Goal: Task Accomplishment & Management: Complete application form

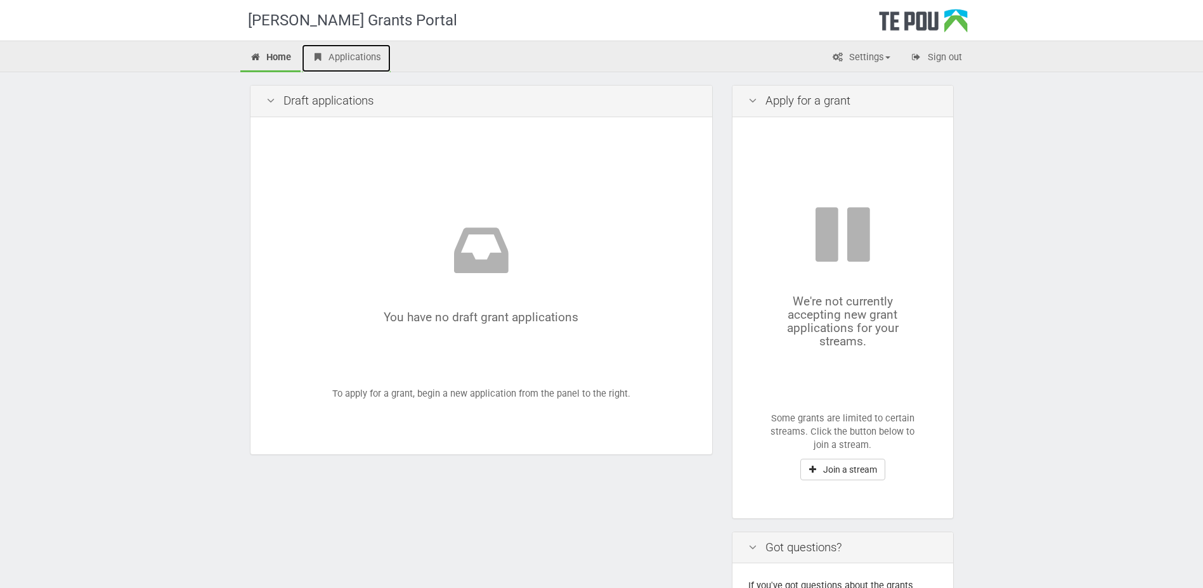
click at [350, 52] on link "Applications" at bounding box center [346, 58] width 89 height 28
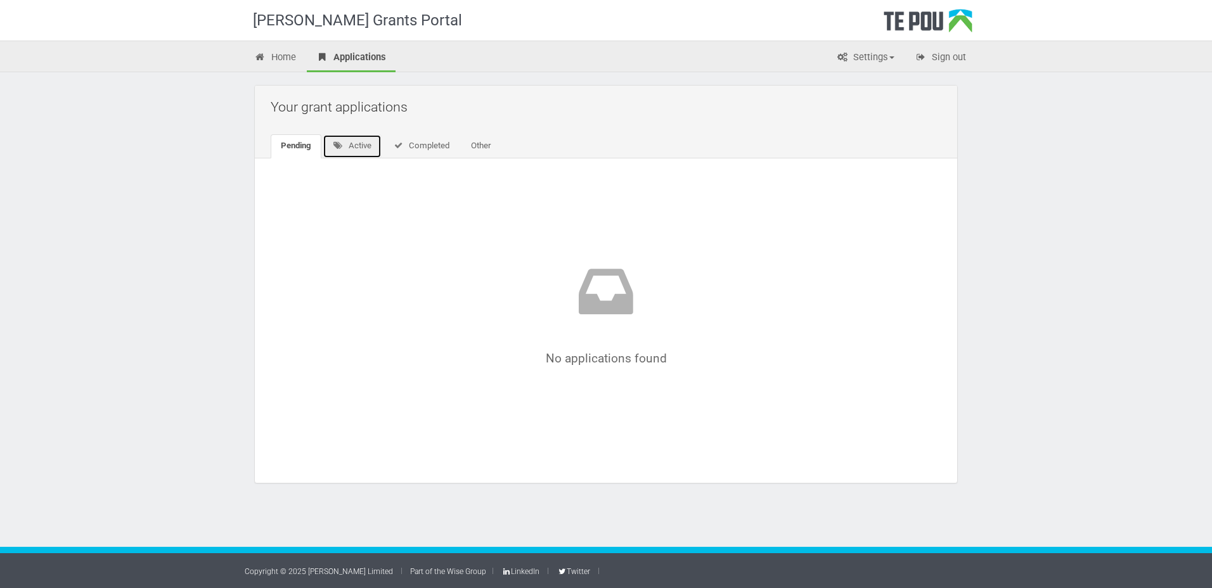
click at [352, 145] on link "Active" at bounding box center [352, 146] width 59 height 24
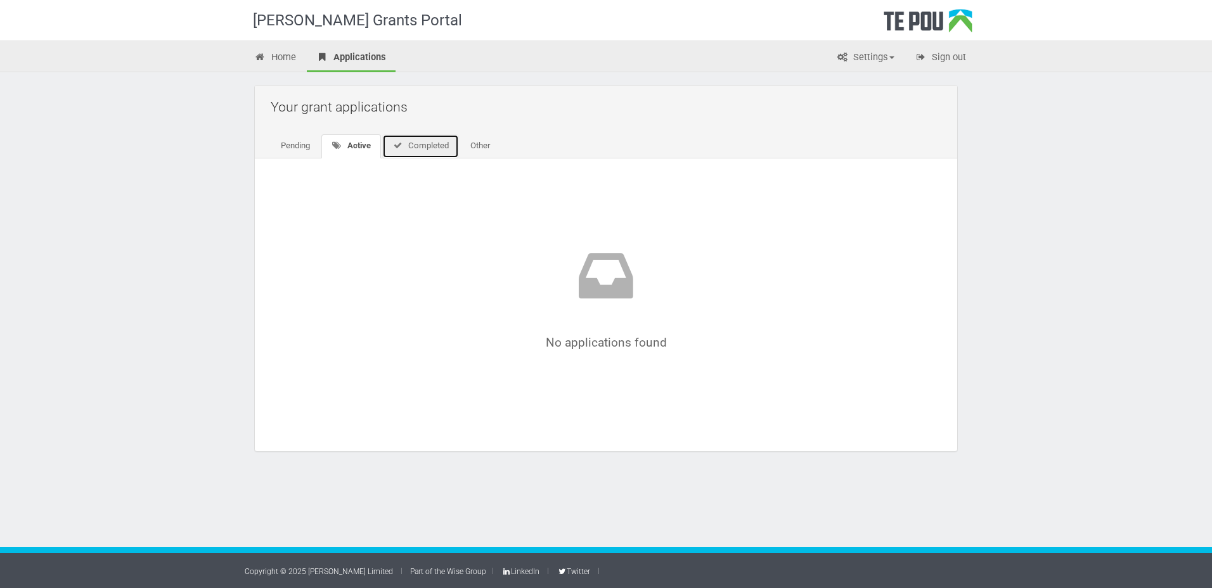
click at [424, 148] on link "Completed" at bounding box center [420, 146] width 77 height 24
click at [486, 142] on link "Other" at bounding box center [478, 146] width 40 height 24
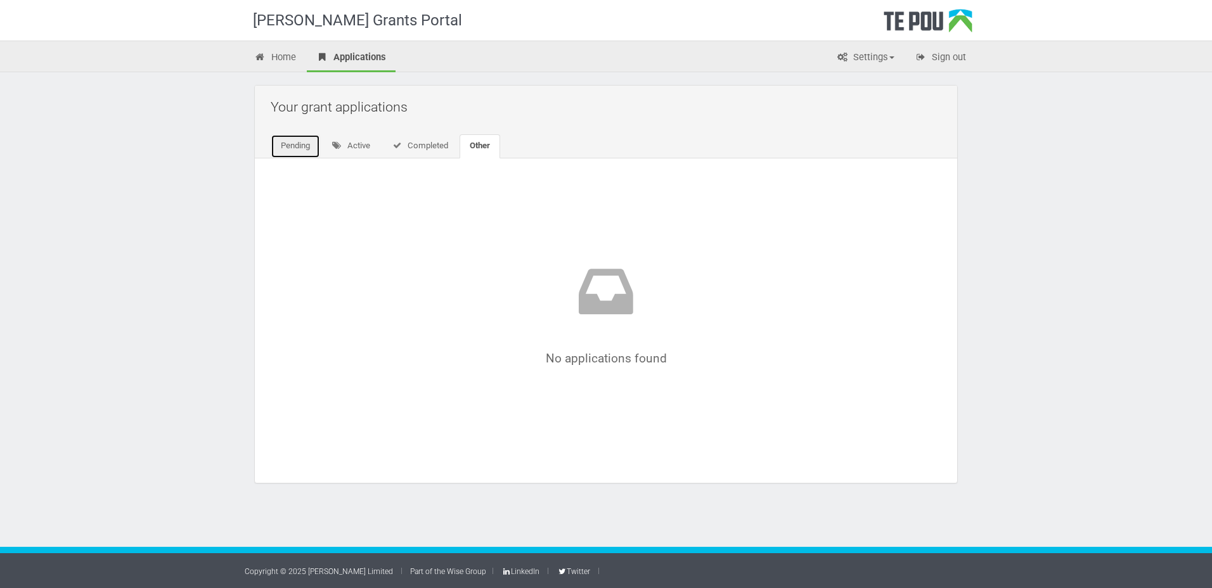
click at [300, 145] on link "Pending" at bounding box center [295, 146] width 49 height 24
click at [283, 57] on link "Home" at bounding box center [275, 58] width 61 height 28
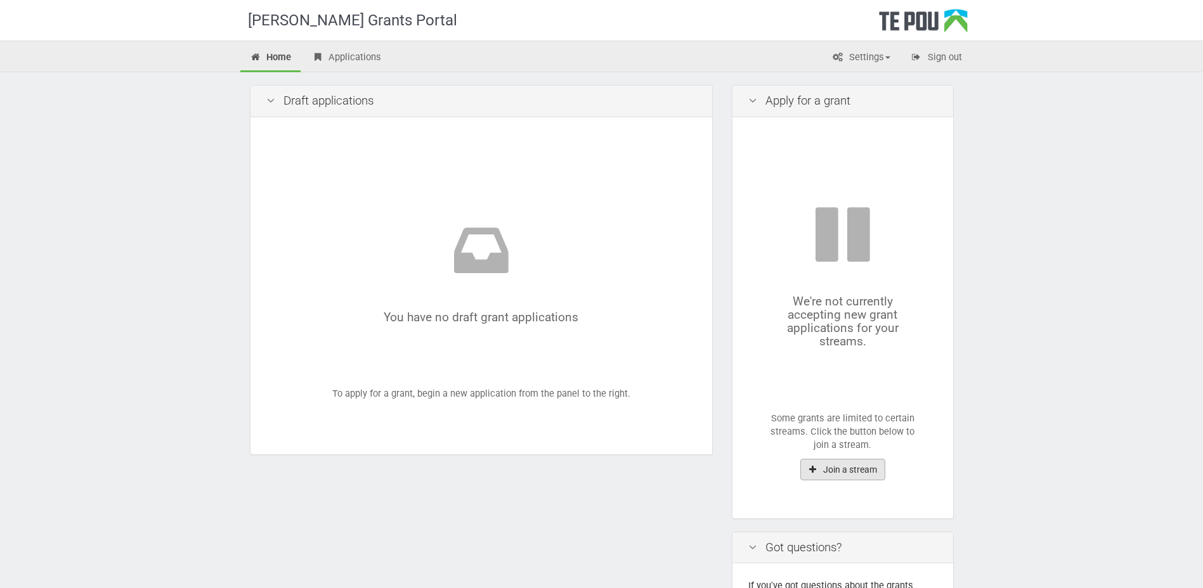
click at [848, 475] on button "Join a stream" at bounding box center [842, 470] width 85 height 22
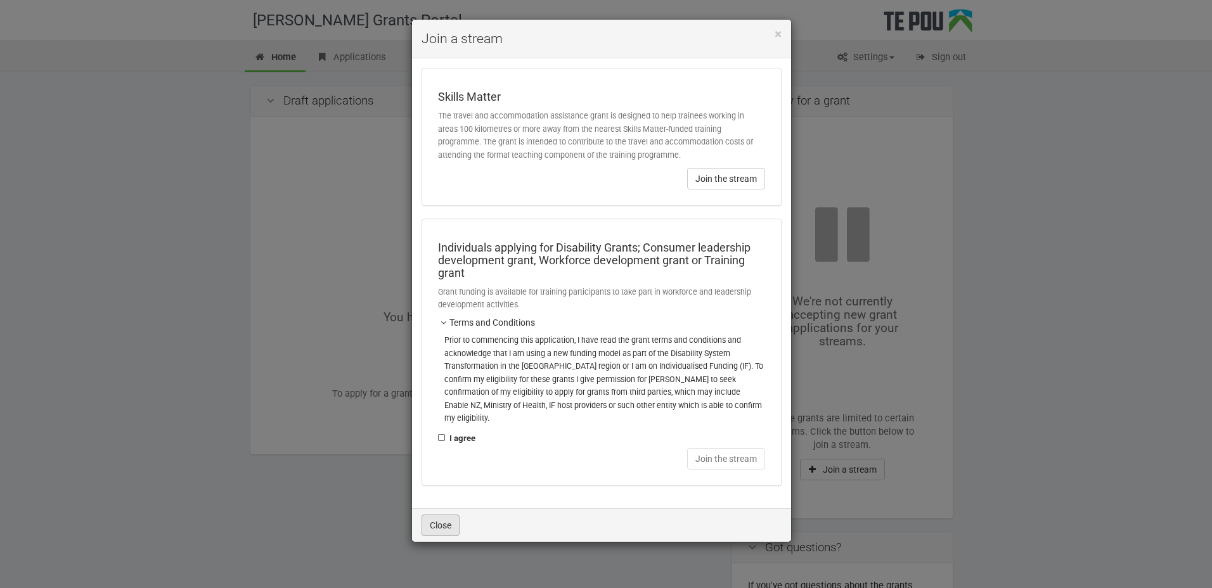
click at [441, 515] on button "Close" at bounding box center [441, 526] width 38 height 22
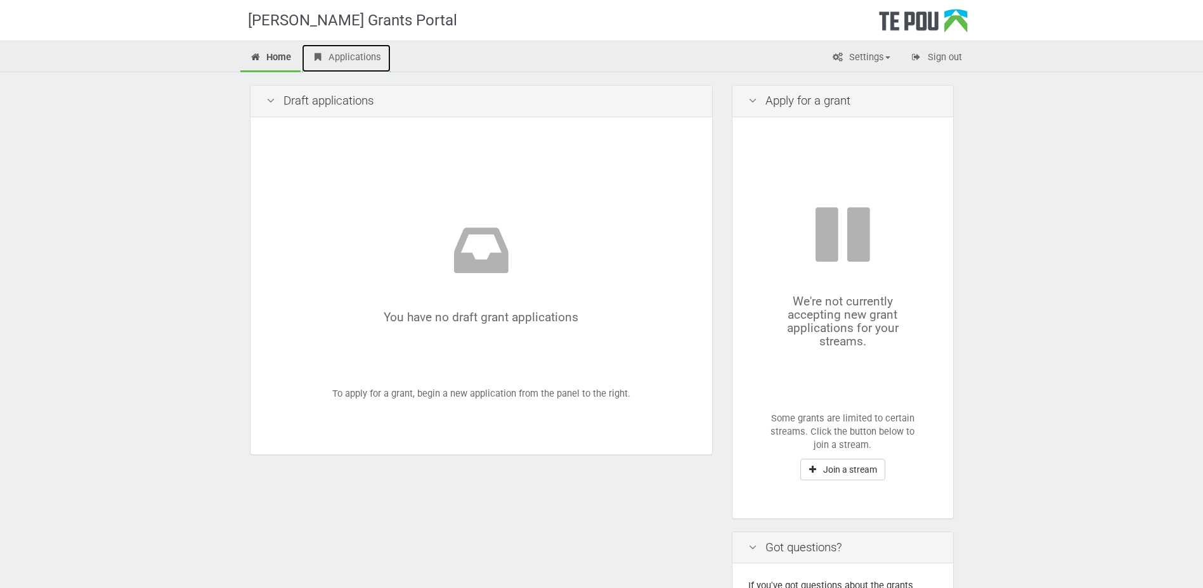
click at [358, 53] on link "Applications" at bounding box center [346, 58] width 89 height 28
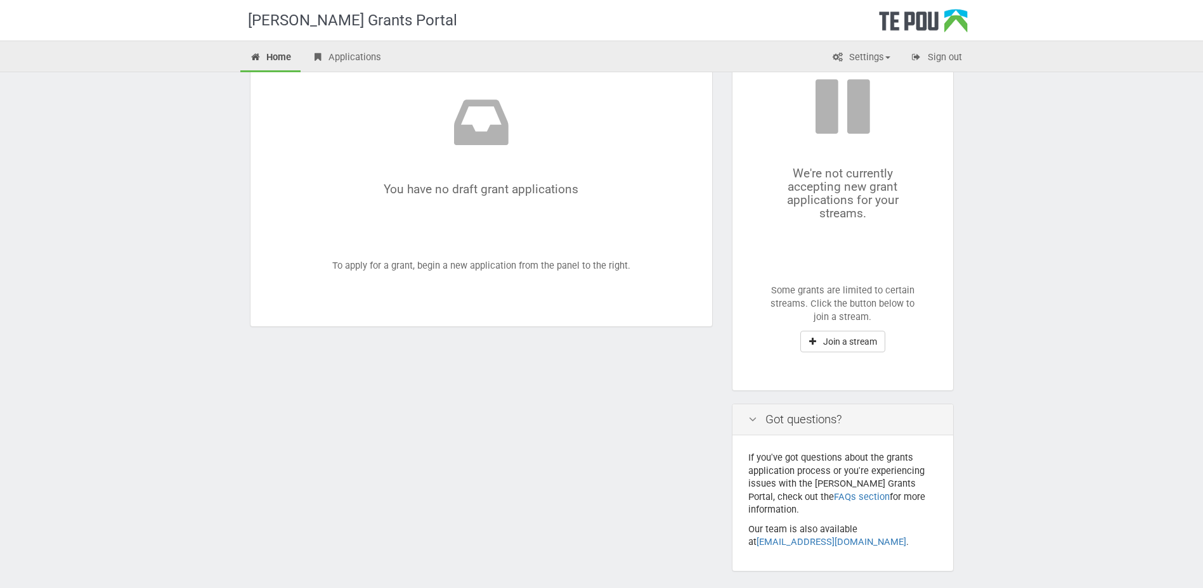
scroll to position [165, 0]
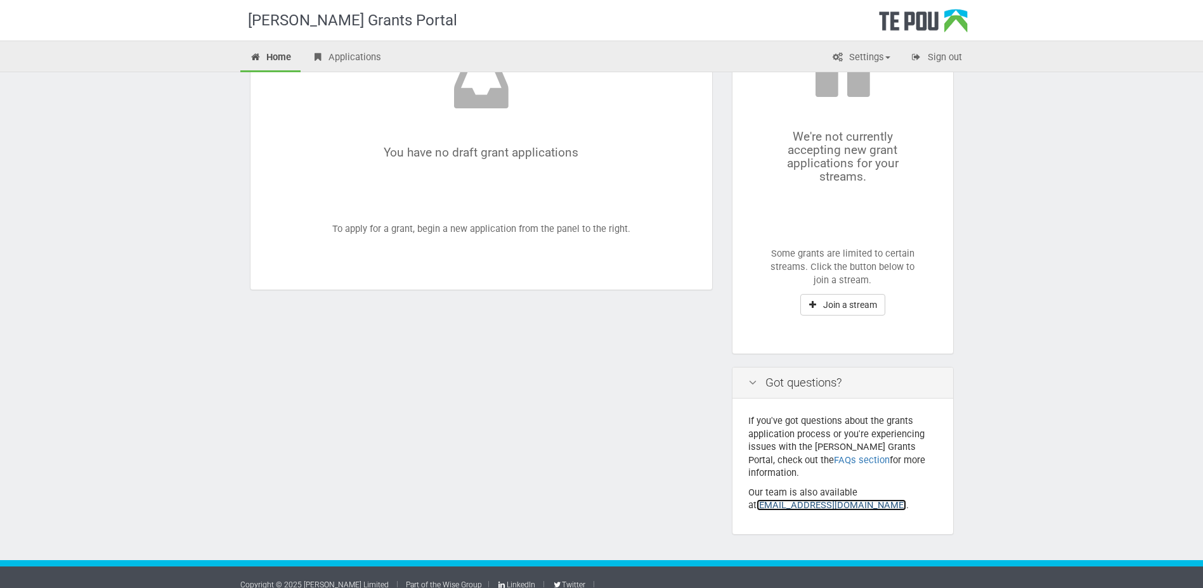
click at [793, 500] on link "grants@tepou.co.nz" at bounding box center [831, 505] width 150 height 11
click at [823, 306] on button "Join a stream" at bounding box center [842, 305] width 85 height 22
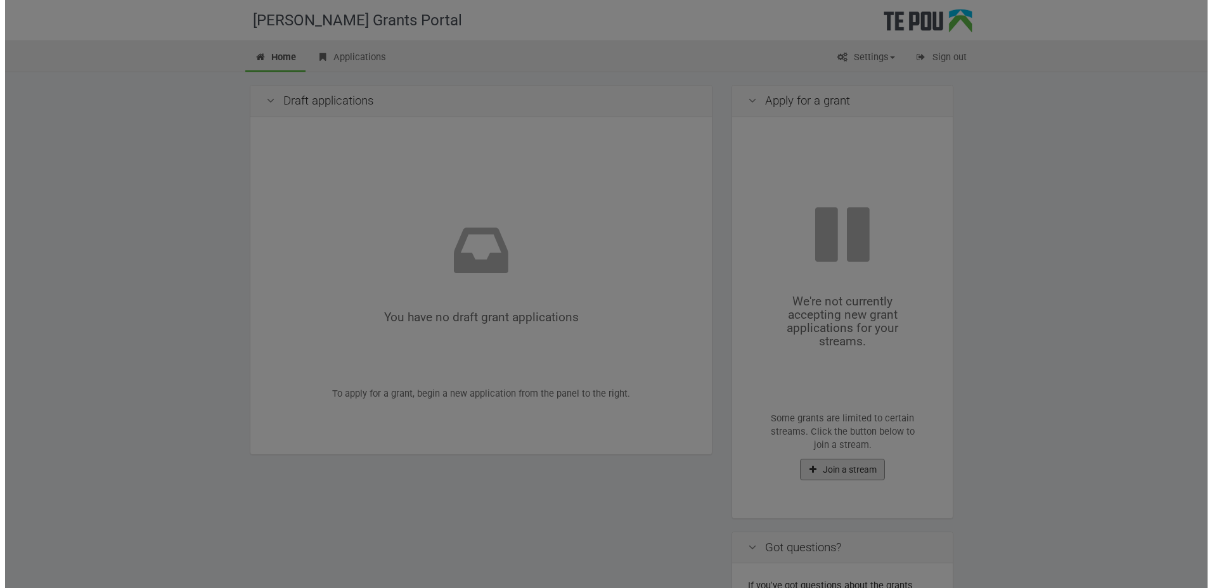
scroll to position [0, 0]
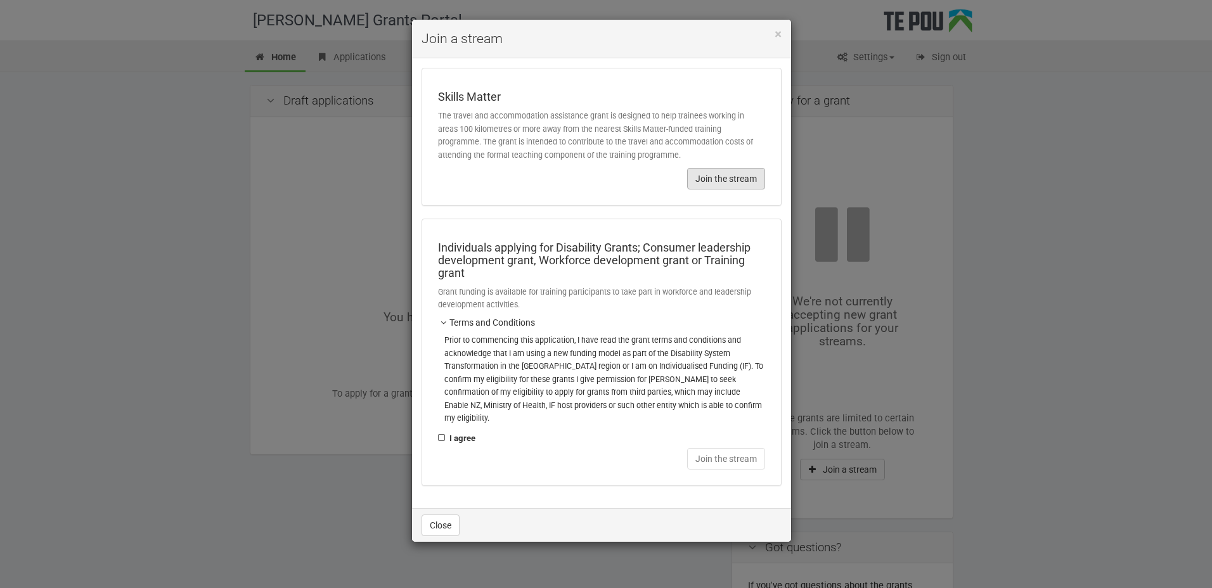
click at [718, 174] on button "Join the stream" at bounding box center [726, 179] width 78 height 22
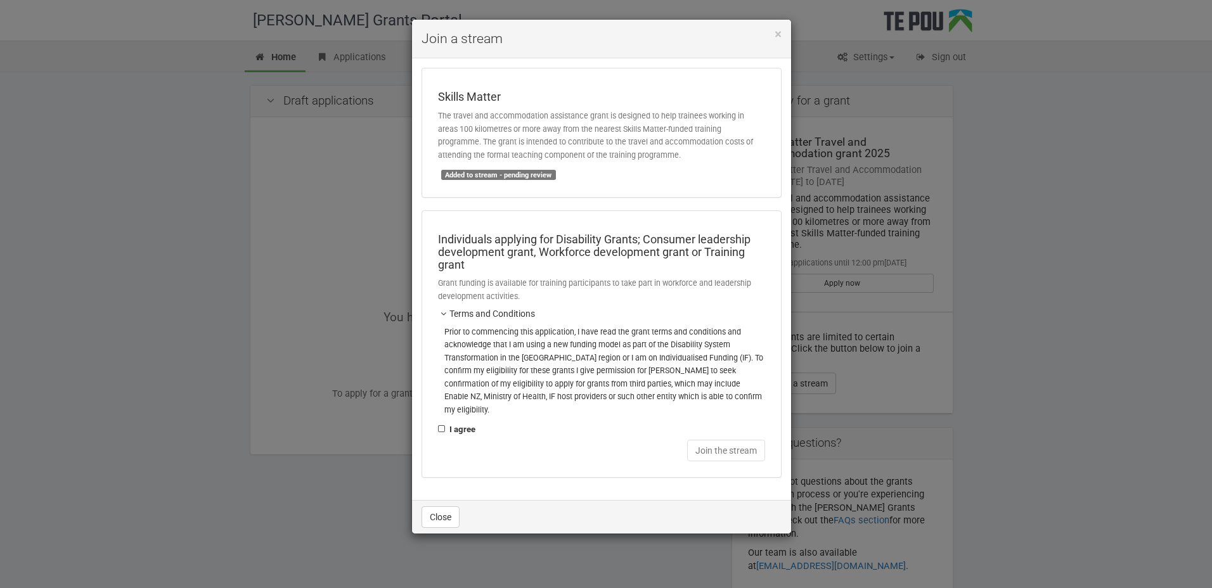
click at [771, 37] on h4 "Join a stream" at bounding box center [602, 38] width 360 height 19
drag, startPoint x: 440, startPoint y: 416, endPoint x: 442, endPoint y: 459, distance: 43.2
click at [439, 423] on label "I agree" at bounding box center [456, 430] width 37 height 14
click at [438, 422] on input "I agree" at bounding box center [437, 422] width 1 height 1
checkbox input "true"
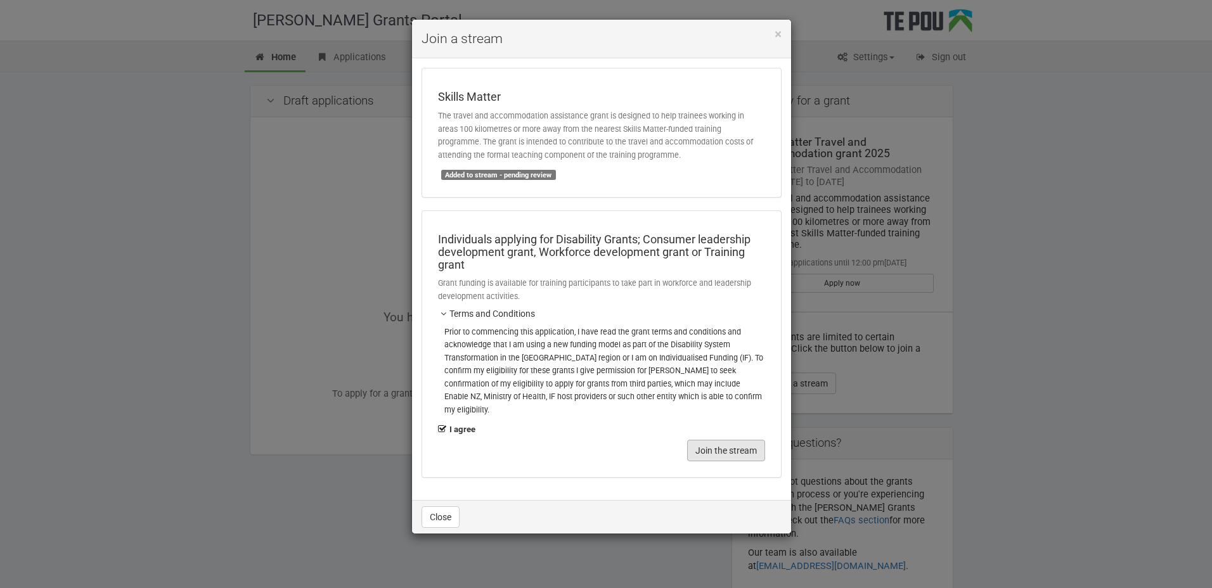
click at [701, 440] on button "Join the stream" at bounding box center [726, 451] width 78 height 22
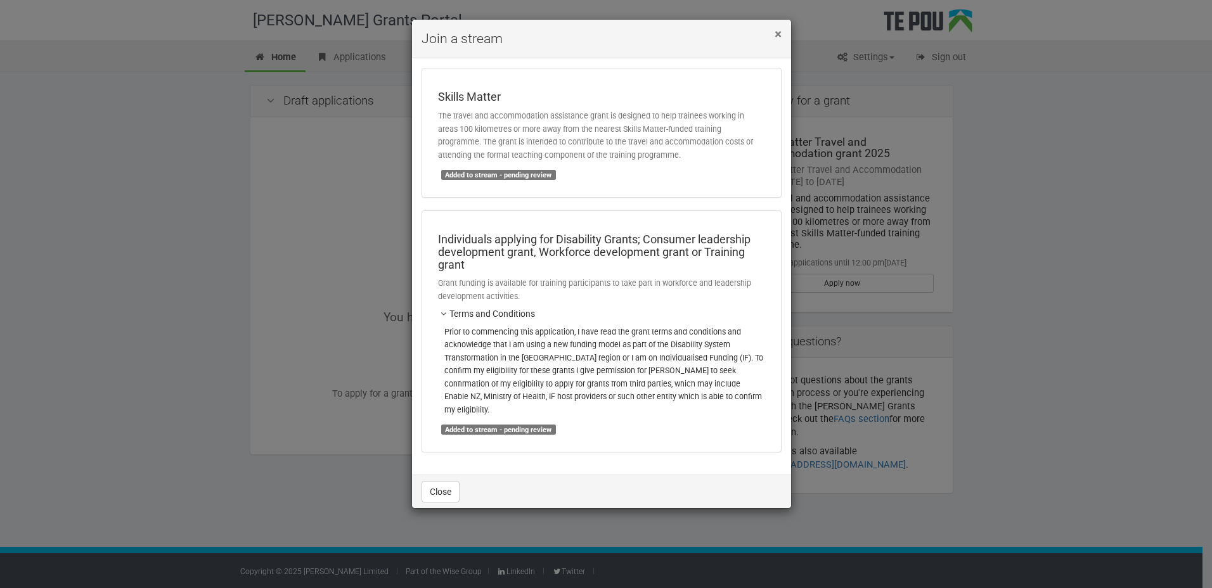
drag, startPoint x: 779, startPoint y: 28, endPoint x: 777, endPoint y: 41, distance: 13.6
click at [779, 29] on span "×" at bounding box center [778, 34] width 7 height 15
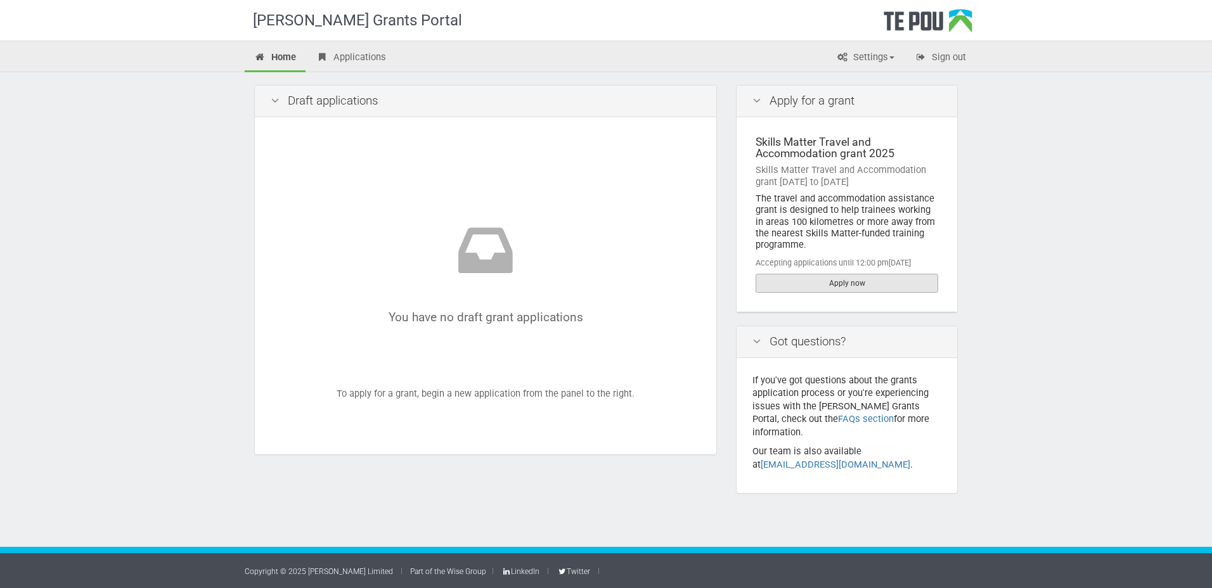
click at [838, 283] on link "Apply now" at bounding box center [847, 283] width 183 height 19
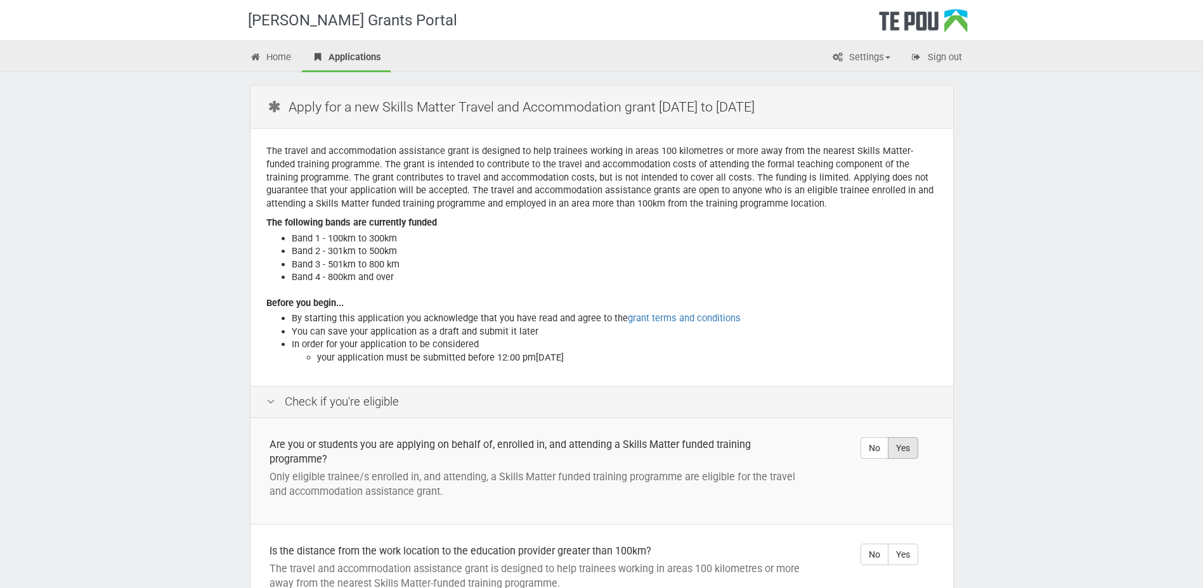
click at [908, 444] on label "Yes" at bounding box center [902, 448] width 30 height 22
radio input "true"
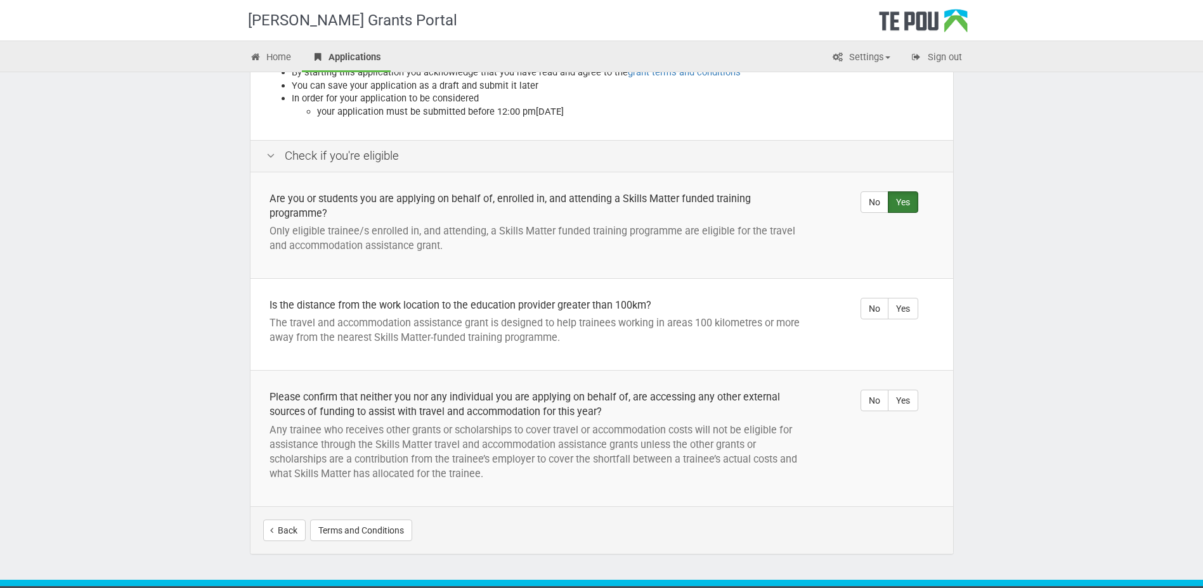
scroll to position [254, 0]
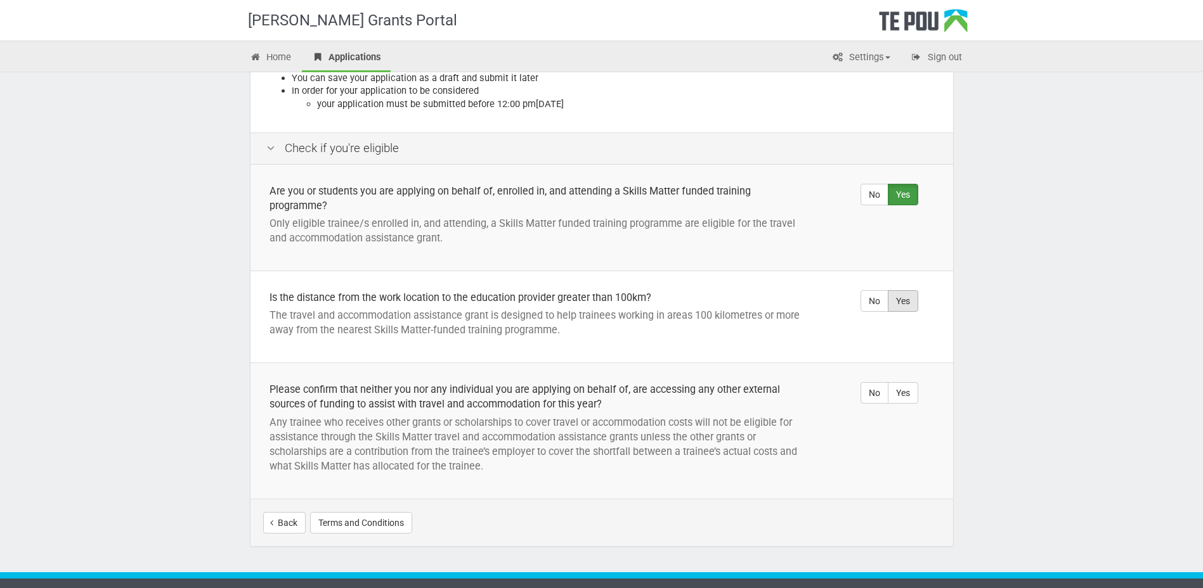
click at [912, 300] on label "Yes" at bounding box center [902, 301] width 30 height 22
radio input "true"
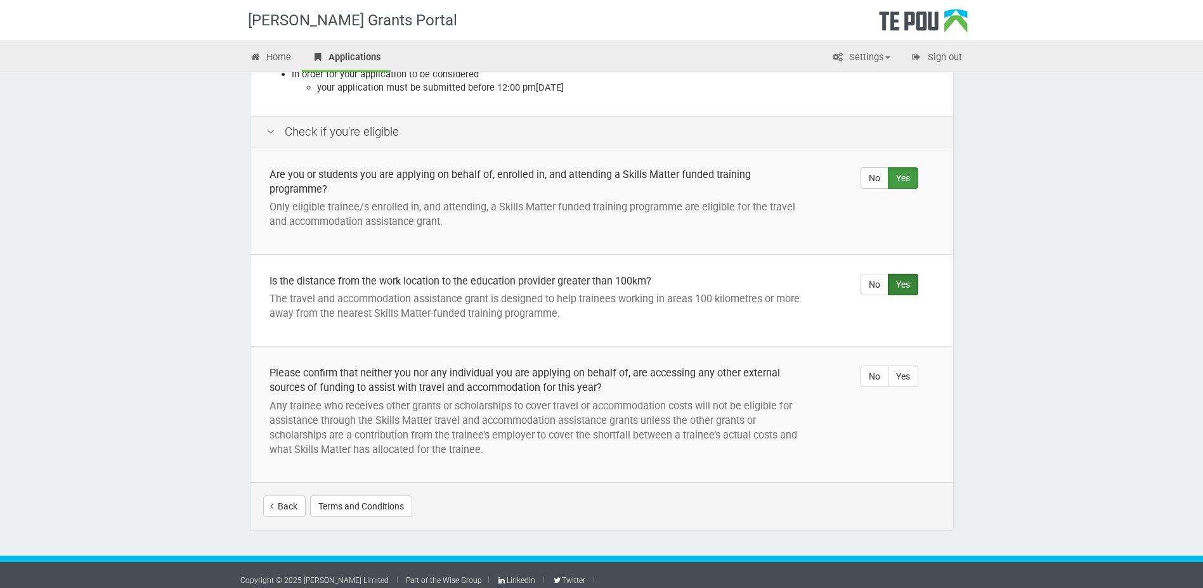
scroll to position [279, 0]
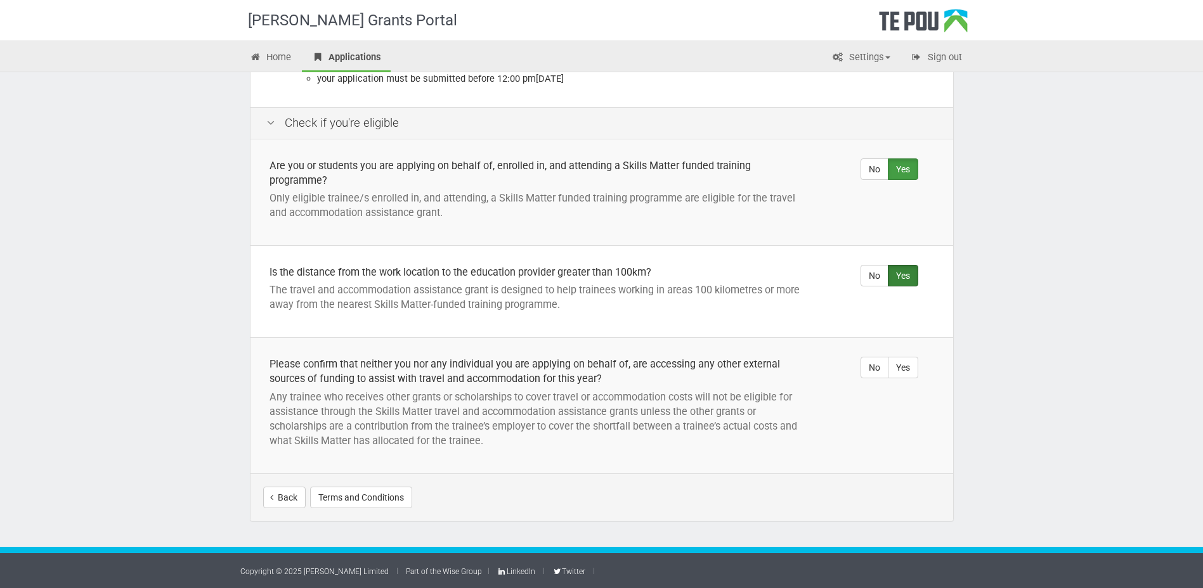
drag, startPoint x: 910, startPoint y: 366, endPoint x: 903, endPoint y: 382, distance: 16.7
click at [910, 366] on label "Yes" at bounding box center [902, 368] width 30 height 22
radio input "true"
click at [864, 498] on button "Start your application" at bounding box center [885, 498] width 110 height 22
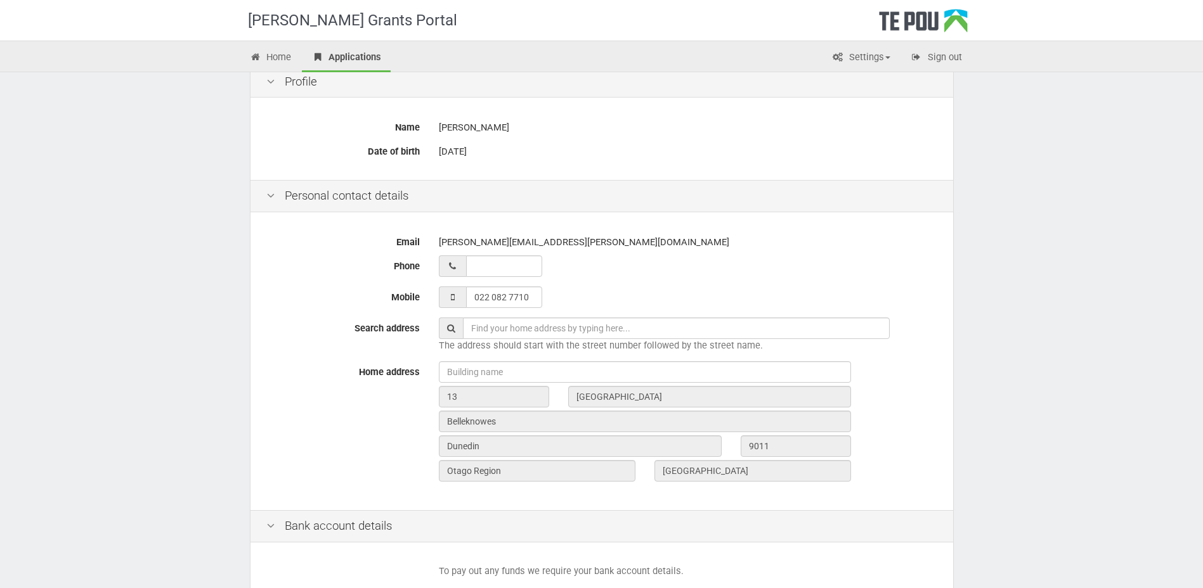
scroll to position [190, 0]
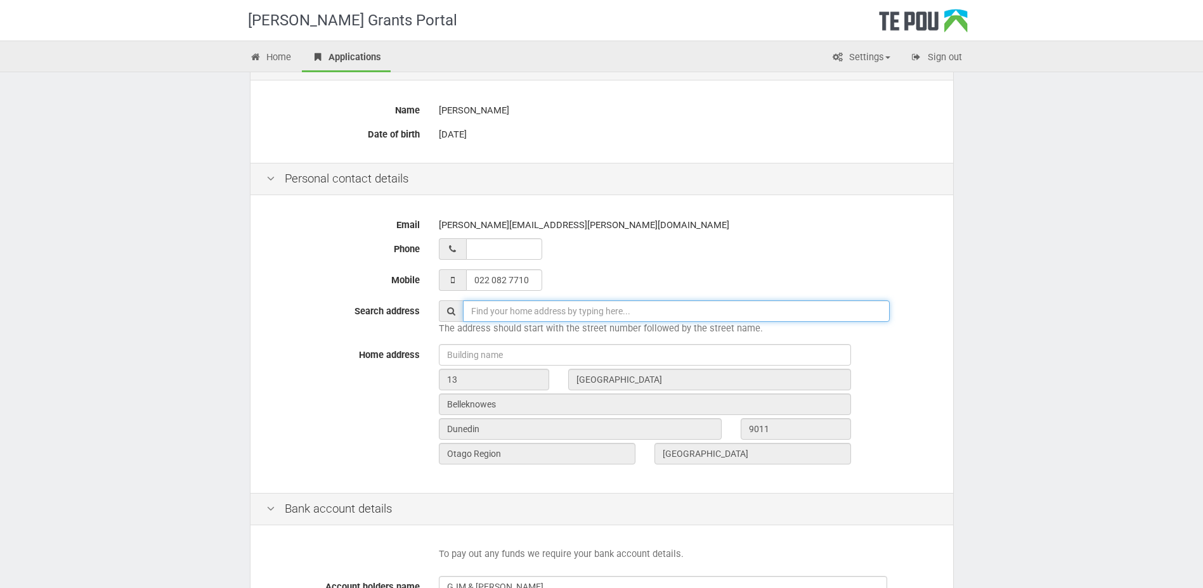
click at [484, 306] on input "text" at bounding box center [676, 311] width 427 height 22
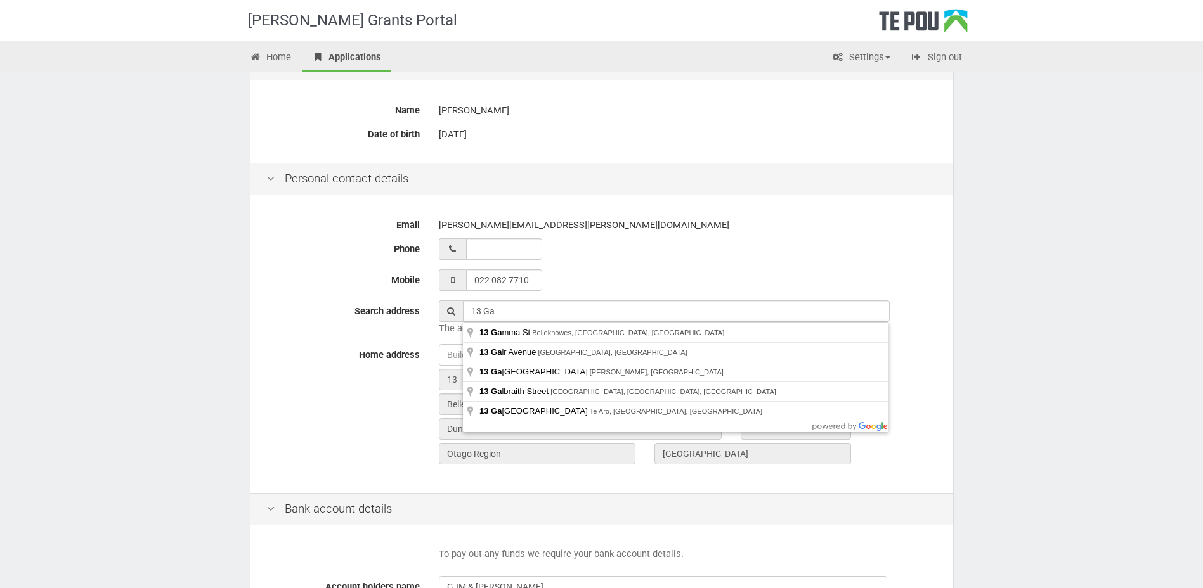
type input "[STREET_ADDRESS]"
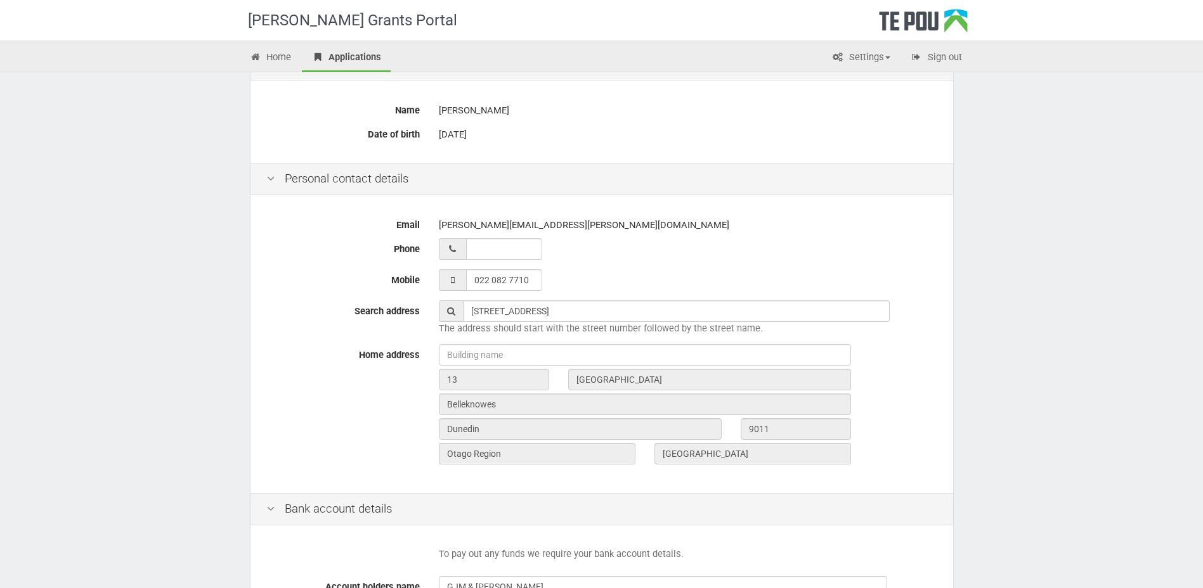
type input "13"
type input "[GEOGRAPHIC_DATA]"
type input "Dunedin"
type input "9011"
type input "Otago Region"
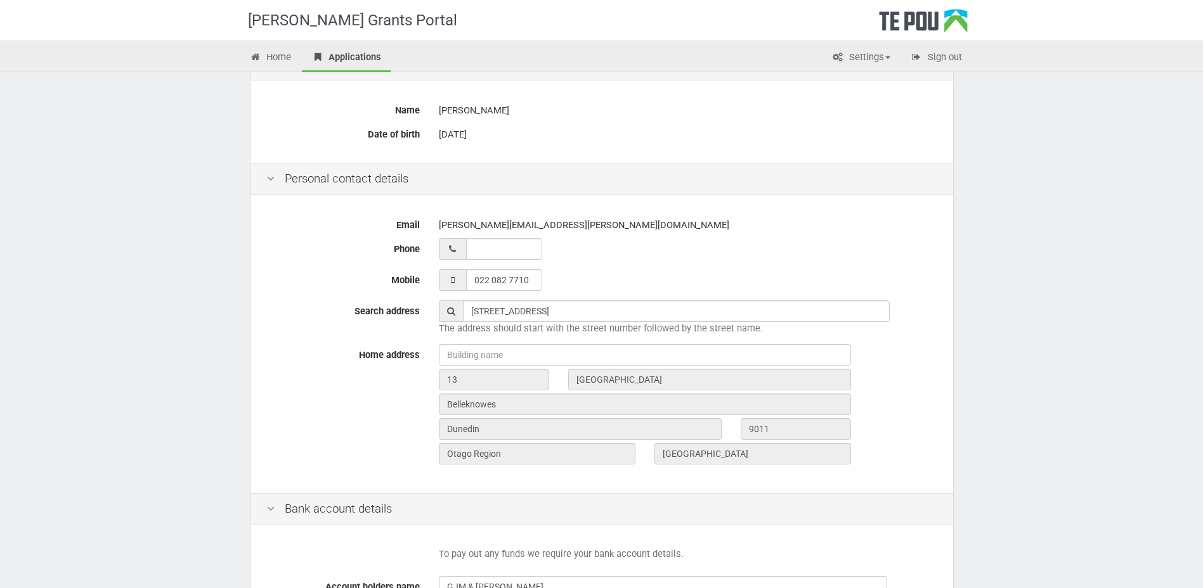
type input "[GEOGRAPHIC_DATA]"
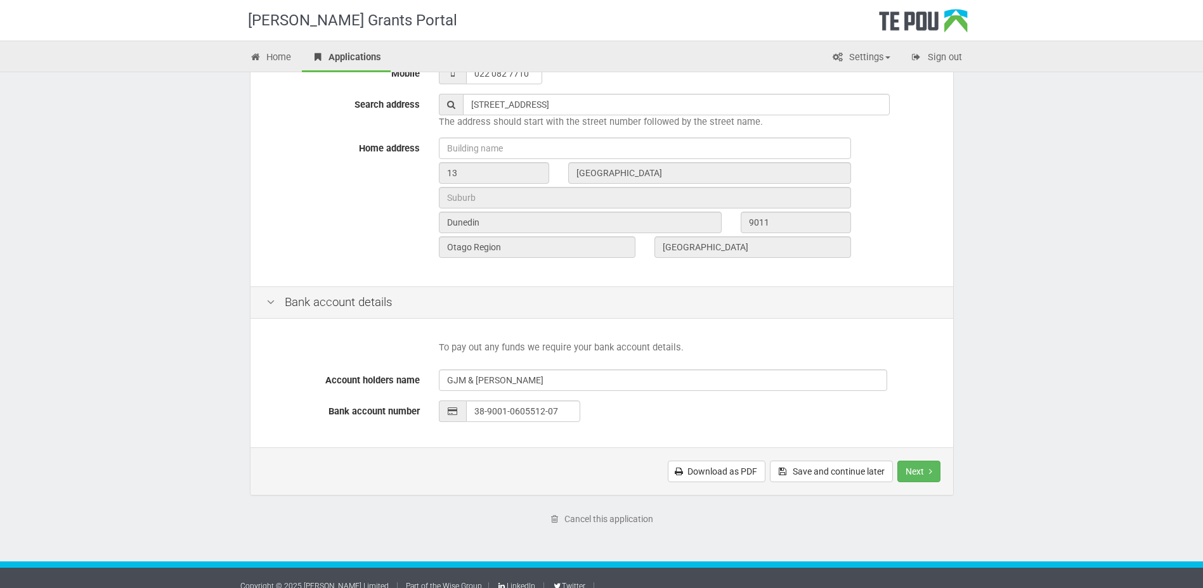
scroll to position [411, 0]
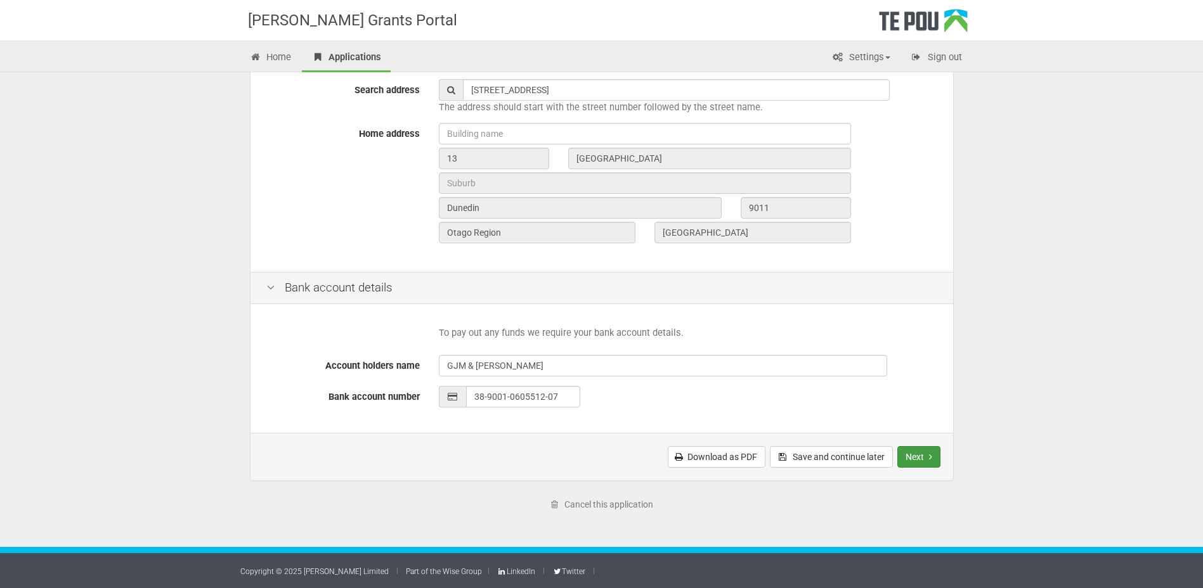
click at [912, 457] on button "Next" at bounding box center [918, 457] width 43 height 22
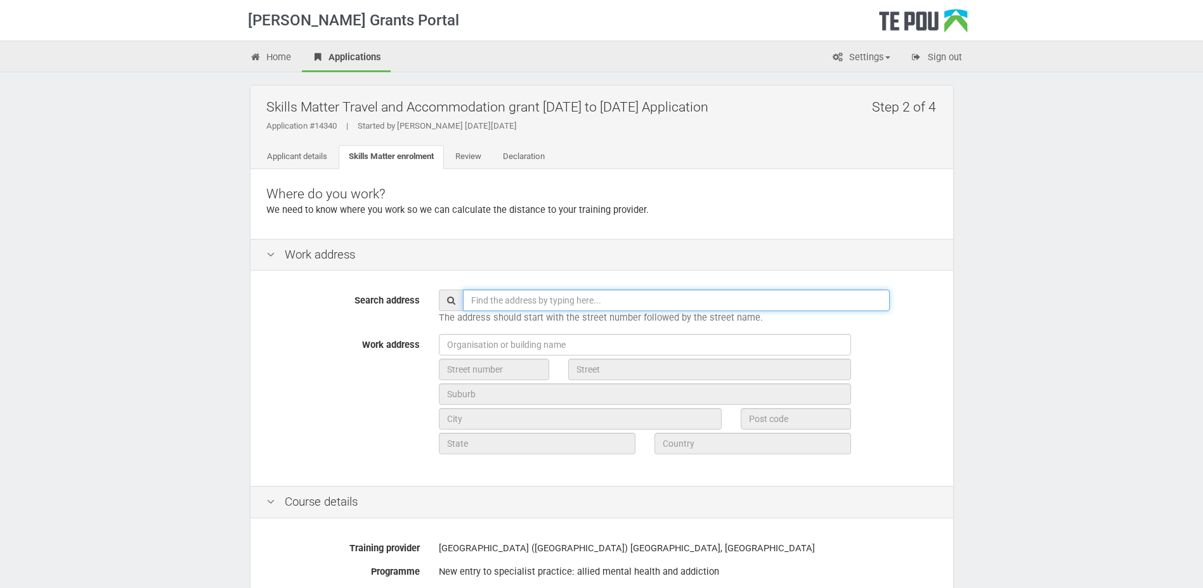
click at [487, 302] on input "text" at bounding box center [676, 301] width 427 height 22
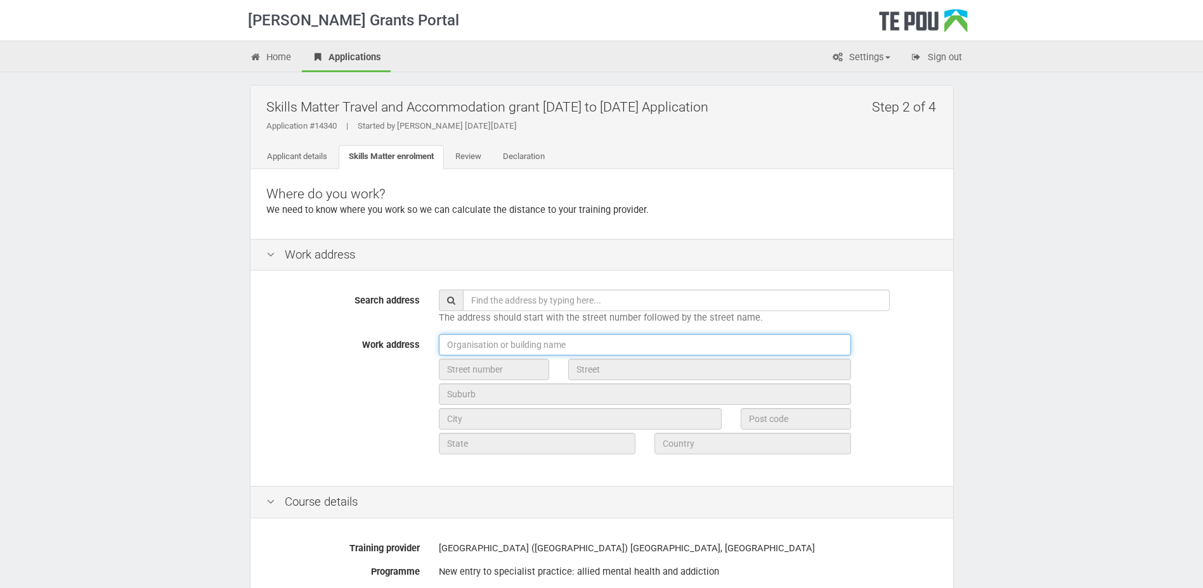
click at [452, 349] on input "text" at bounding box center [645, 345] width 412 height 22
type input "Community Programmes, [GEOGRAPHIC_DATA]"
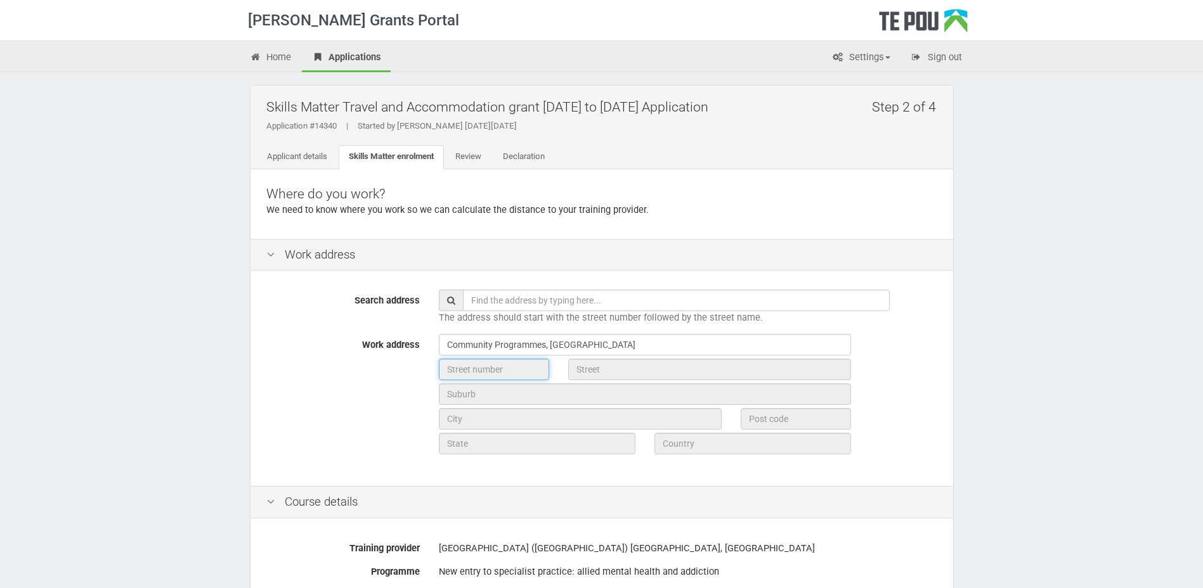
click at [496, 371] on input "text" at bounding box center [494, 370] width 110 height 22
click at [486, 295] on input "text" at bounding box center [676, 301] width 427 height 22
type input "[GEOGRAPHIC_DATA]"
click at [450, 305] on span at bounding box center [451, 301] width 24 height 22
drag, startPoint x: 546, startPoint y: 302, endPoint x: 449, endPoint y: 306, distance: 97.1
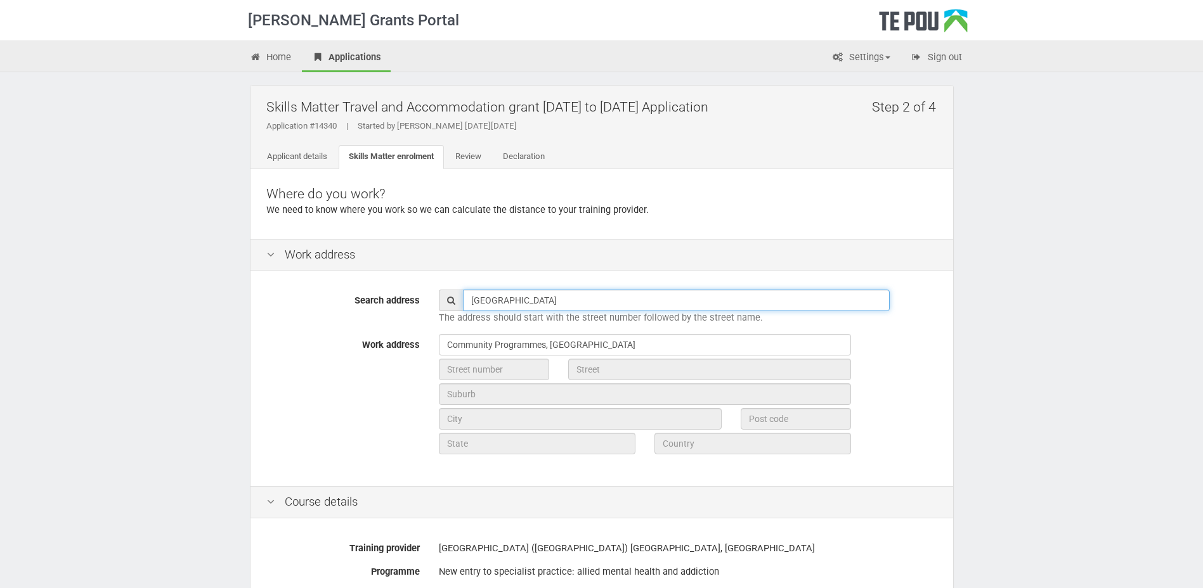
click at [449, 306] on div "[GEOGRAPHIC_DATA]" at bounding box center [688, 301] width 498 height 22
type input "[GEOGRAPHIC_DATA]"
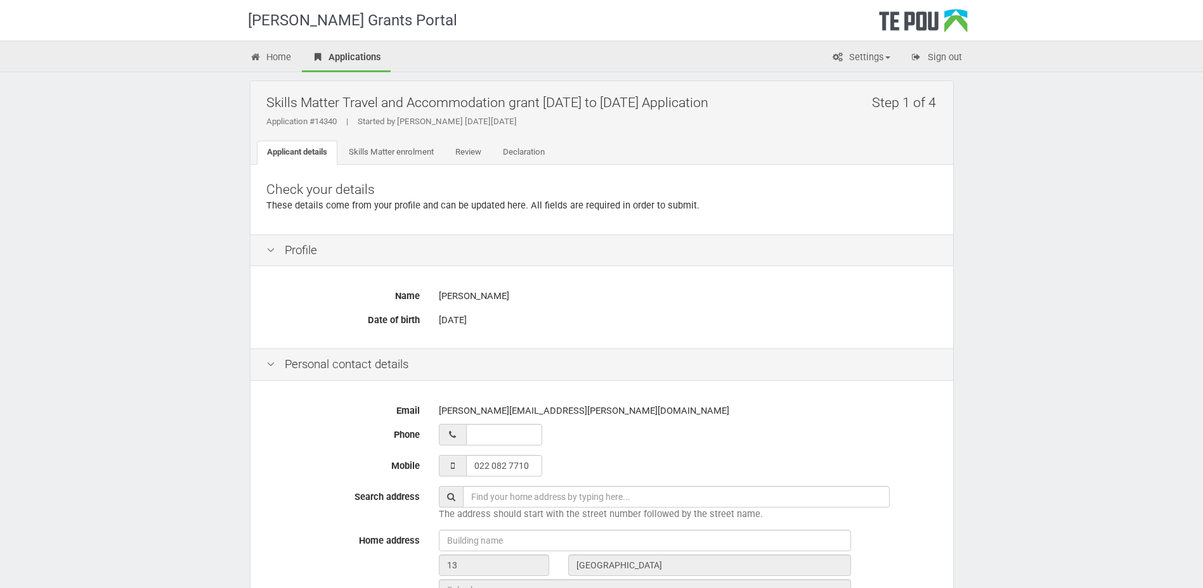
scroll to position [380, 0]
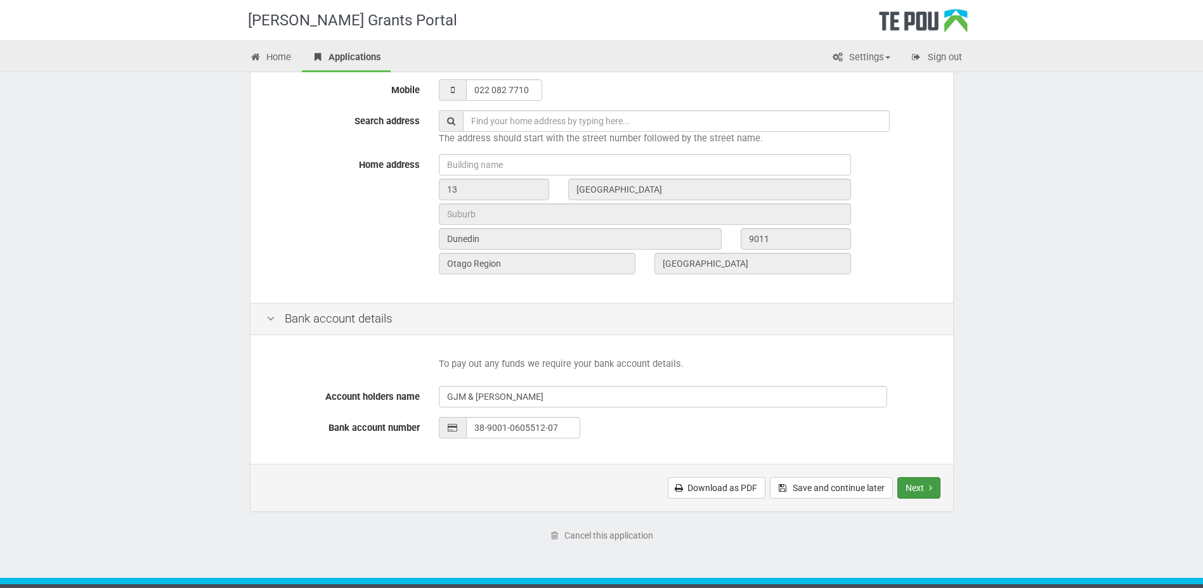
click at [923, 490] on button "Next" at bounding box center [918, 488] width 43 height 22
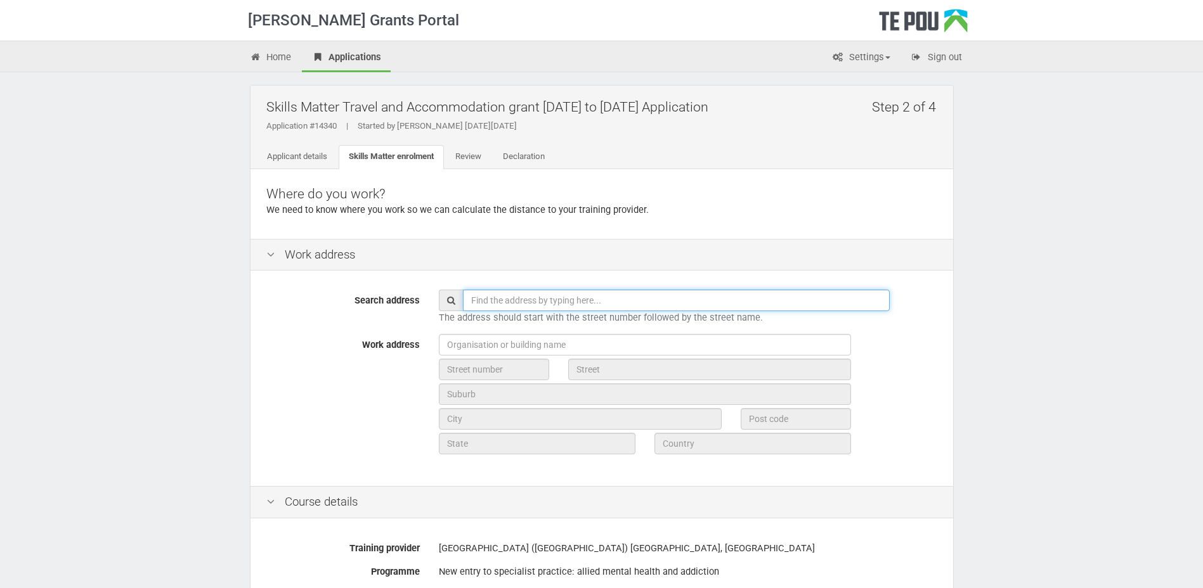
click at [477, 303] on input "text" at bounding box center [676, 301] width 427 height 22
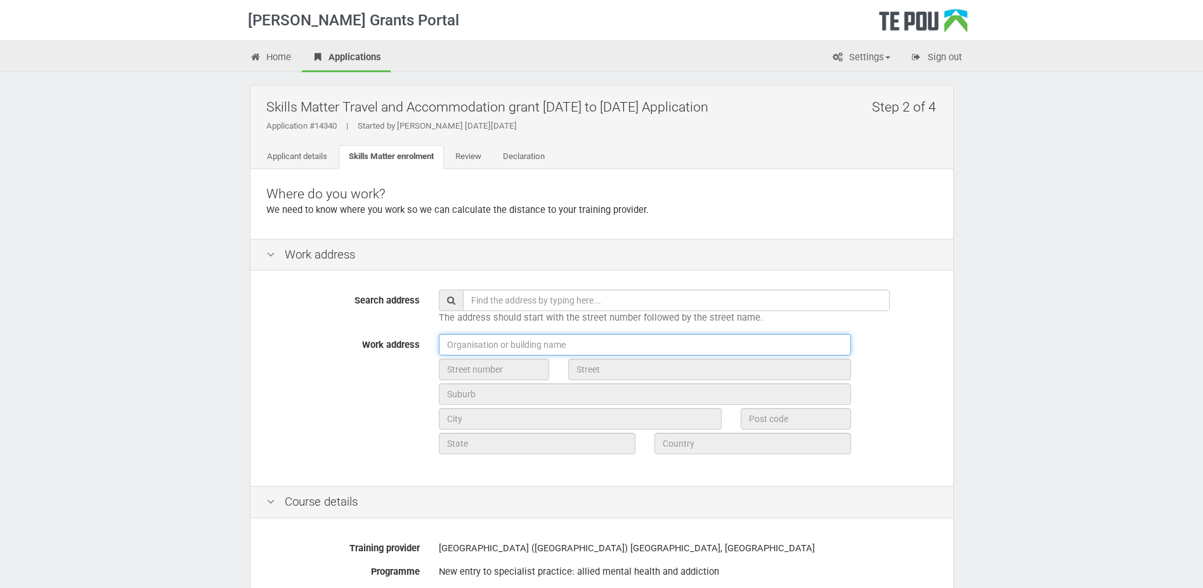
click at [467, 350] on input "text" at bounding box center [645, 345] width 412 height 22
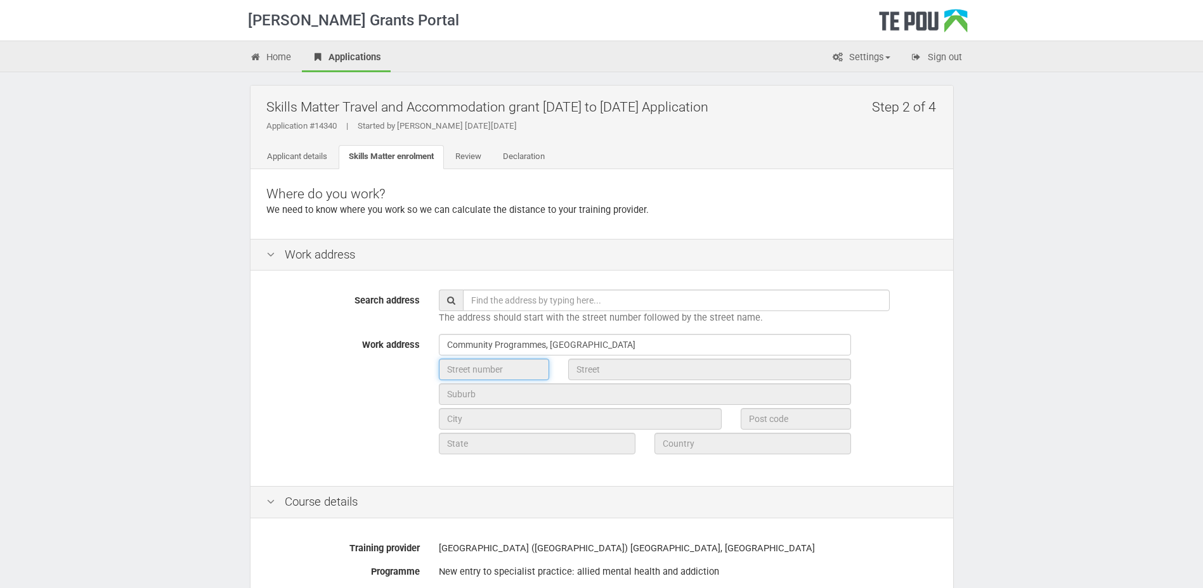
click at [486, 376] on input "text" at bounding box center [494, 370] width 110 height 22
click at [455, 374] on input "text" at bounding box center [494, 370] width 110 height 22
drag, startPoint x: 619, startPoint y: 342, endPoint x: 551, endPoint y: 345, distance: 68.5
click at [551, 345] on input "Community Programmes, Dunedin Hospital" at bounding box center [645, 345] width 412 height 22
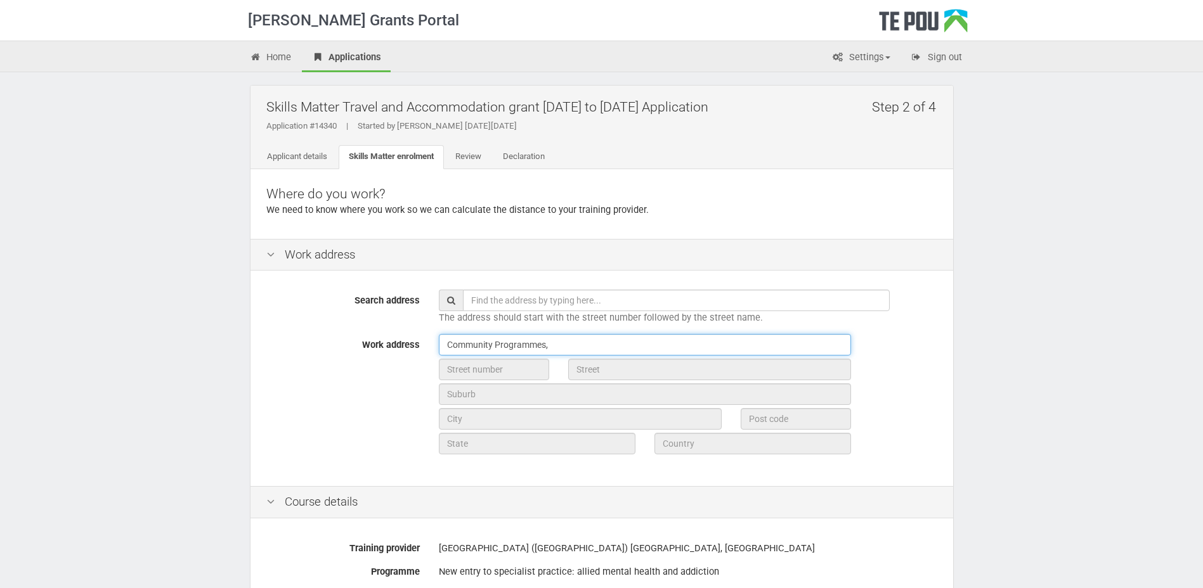
type input "Community Programmes,"
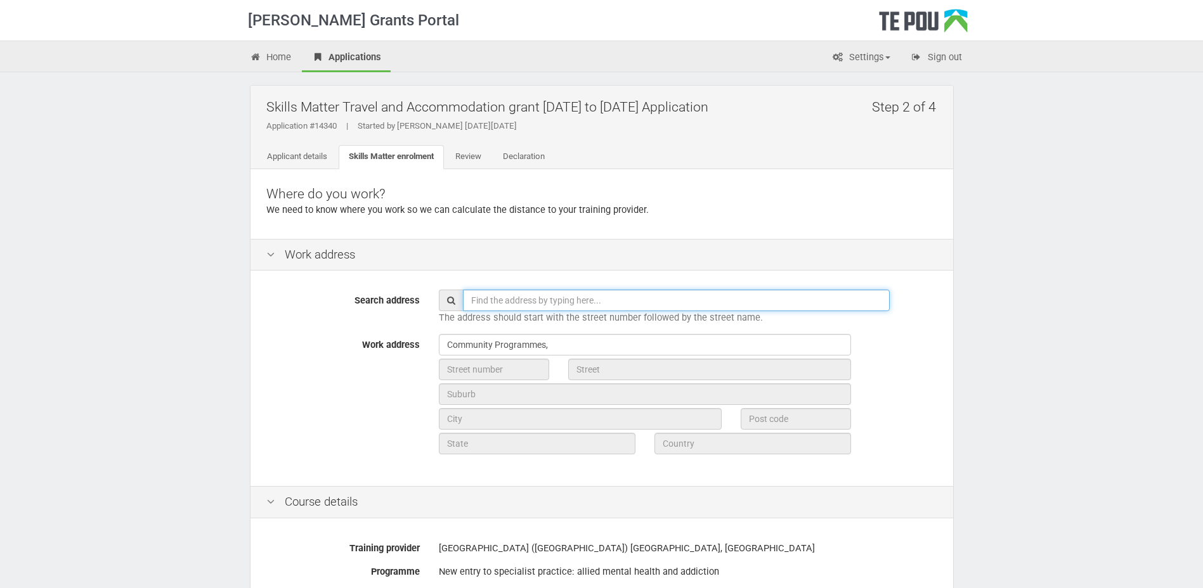
click at [478, 305] on input "text" at bounding box center [676, 301] width 427 height 22
click at [565, 300] on input "Psychiatric Service" at bounding box center [676, 301] width 427 height 22
type input "Psychiatric Service"
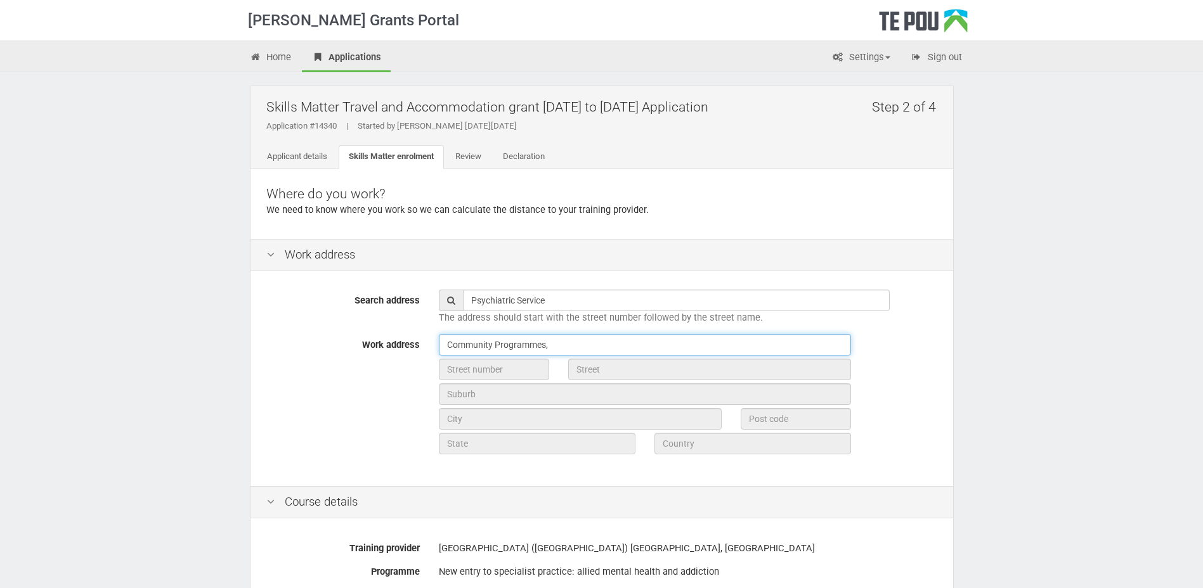
click at [555, 347] on input "Community Programmes," at bounding box center [645, 345] width 412 height 22
type input "Community Programmes, Psychiatric Services Building"
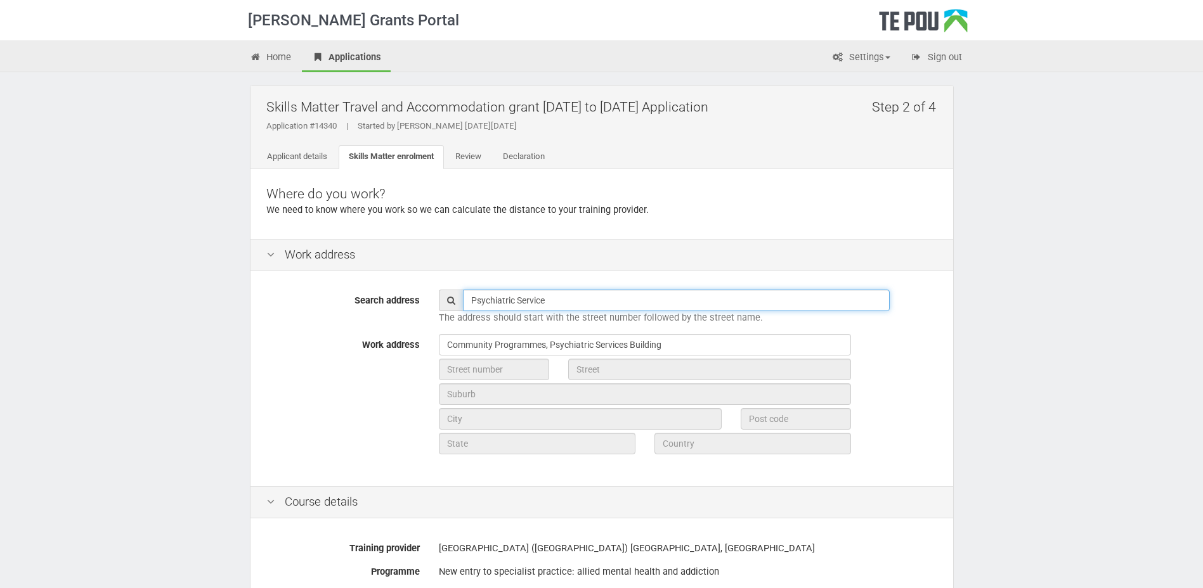
drag, startPoint x: 548, startPoint y: 299, endPoint x: 425, endPoint y: 295, distance: 123.7
click at [425, 293] on div "Search address Psychiatric Service The address should start with the street num…" at bounding box center [602, 307] width 690 height 35
click at [465, 370] on input "text" at bounding box center [494, 370] width 110 height 22
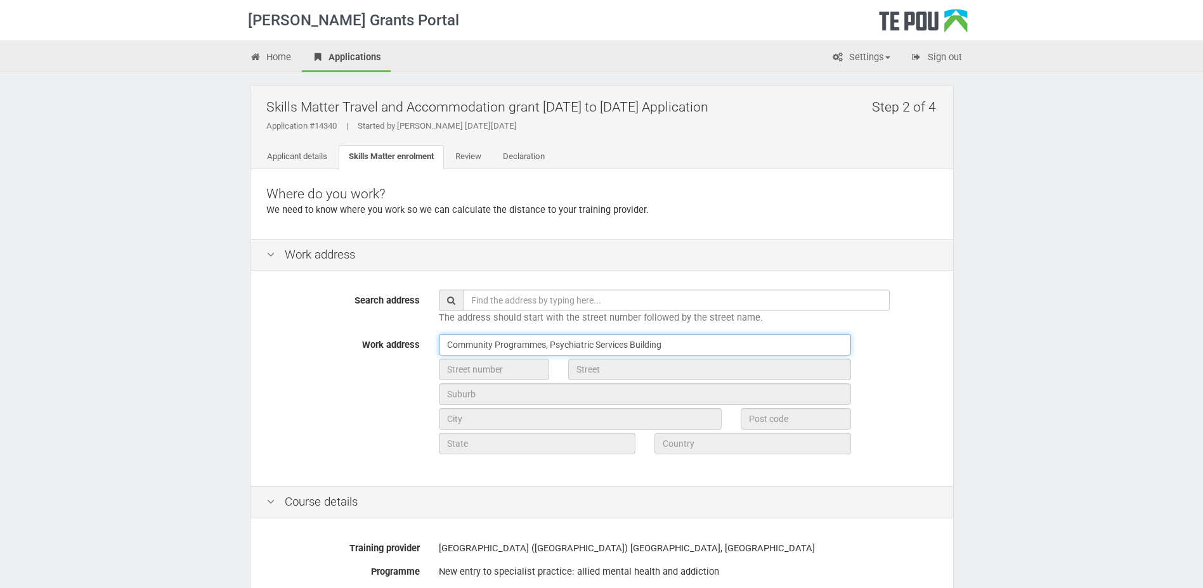
click at [672, 348] on input "Community Programmes, Psychiatric Services Building" at bounding box center [645, 345] width 412 height 22
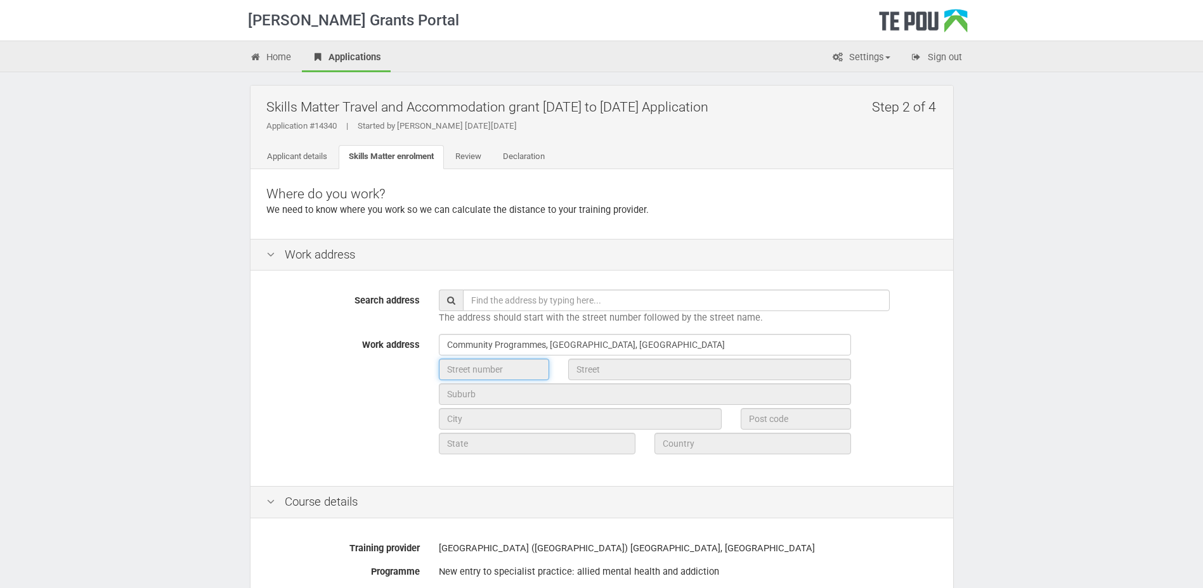
click at [512, 370] on input "text" at bounding box center [494, 370] width 110 height 22
click at [496, 375] on input "text" at bounding box center [494, 370] width 110 height 22
click at [464, 368] on input "text" at bounding box center [494, 370] width 110 height 22
drag, startPoint x: 623, startPoint y: 305, endPoint x: 470, endPoint y: 305, distance: 152.8
click at [472, 302] on input "text" at bounding box center [676, 301] width 427 height 22
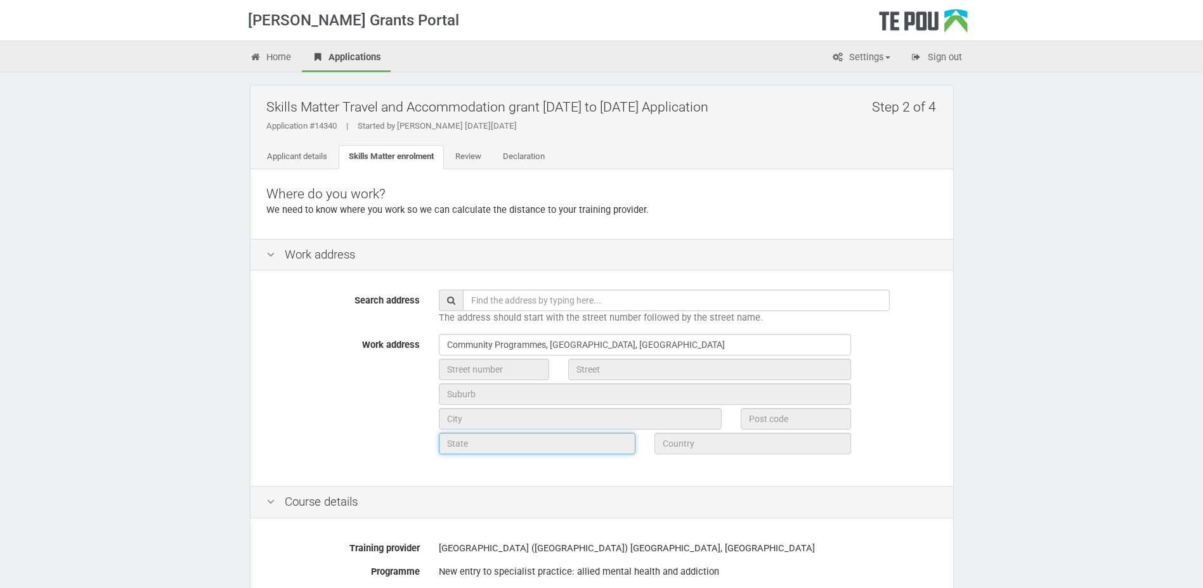
drag, startPoint x: 544, startPoint y: 439, endPoint x: 530, endPoint y: 450, distance: 18.0
click at [541, 442] on input "text" at bounding box center [537, 444] width 197 height 22
click at [470, 422] on input "text" at bounding box center [580, 419] width 283 height 22
drag, startPoint x: 471, startPoint y: 375, endPoint x: 452, endPoint y: 365, distance: 21.3
click at [468, 375] on input "text" at bounding box center [494, 370] width 110 height 22
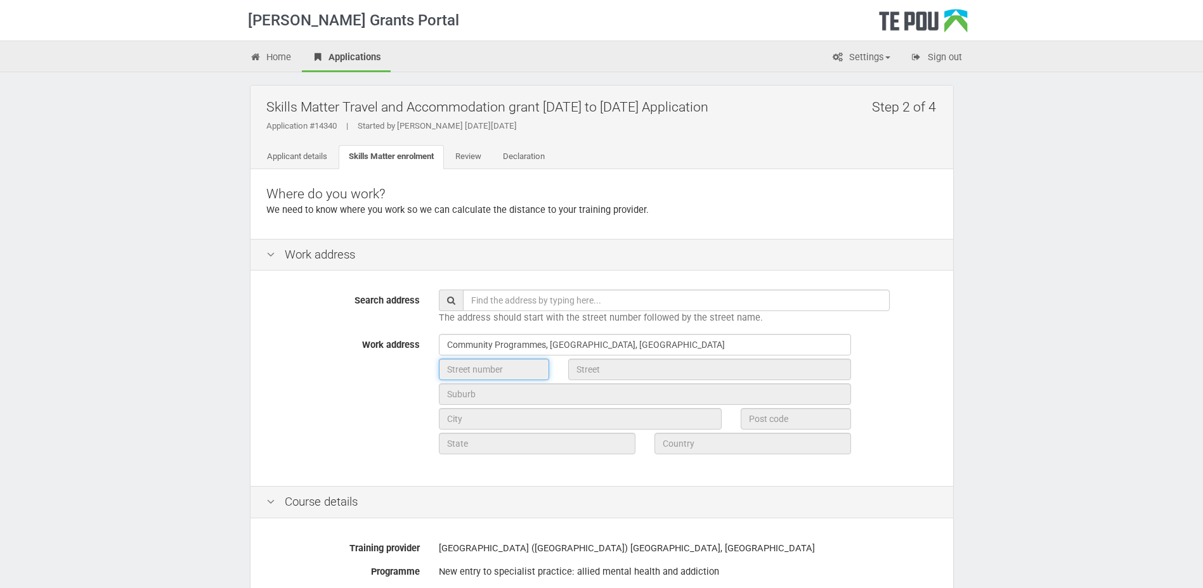
click at [461, 371] on input "text" at bounding box center [494, 370] width 110 height 22
click at [457, 371] on input "text" at bounding box center [494, 370] width 110 height 22
click at [737, 345] on input "Community Programmes, Psychiatric Services Building, Dunedin Hospital" at bounding box center [645, 345] width 412 height 22
click at [747, 345] on input "Community Programmes, Psychiatric Services Building, Dunedin Hospital" at bounding box center [645, 345] width 412 height 22
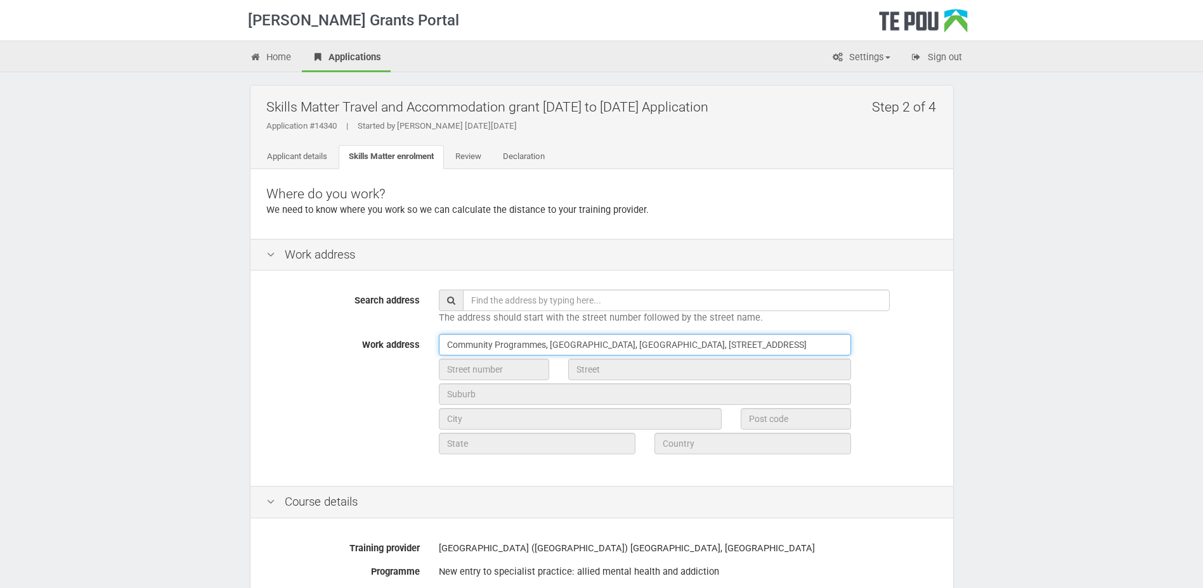
scroll to position [0, 16]
click at [452, 347] on input "Community Programmes, Psychiatric Services Building, Dunedin Hospital, 201 Grea…" at bounding box center [645, 345] width 412 height 22
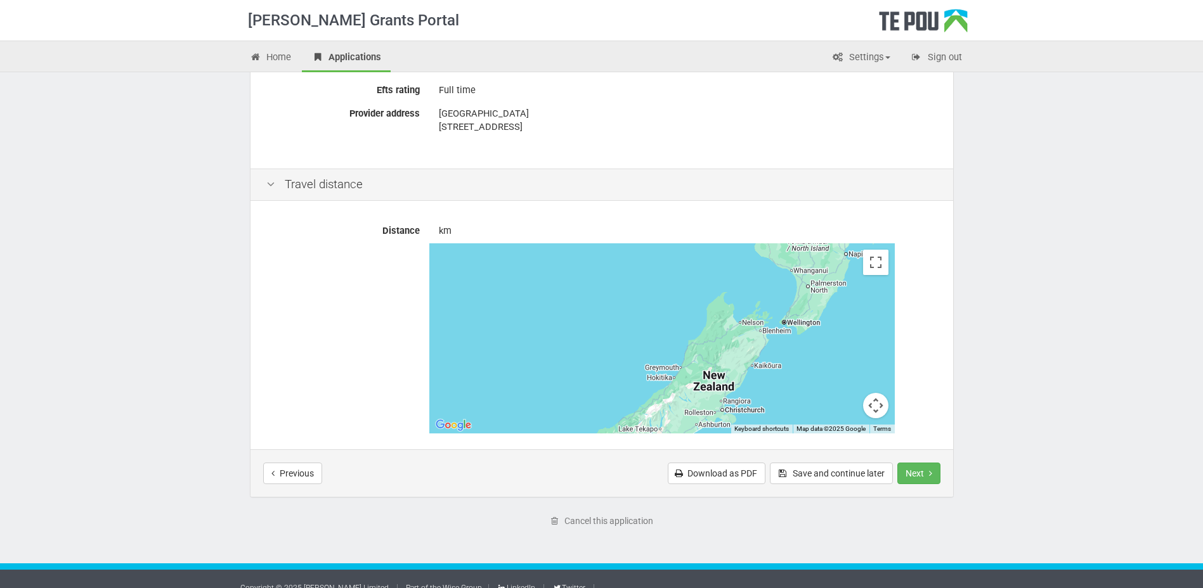
scroll to position [507, 0]
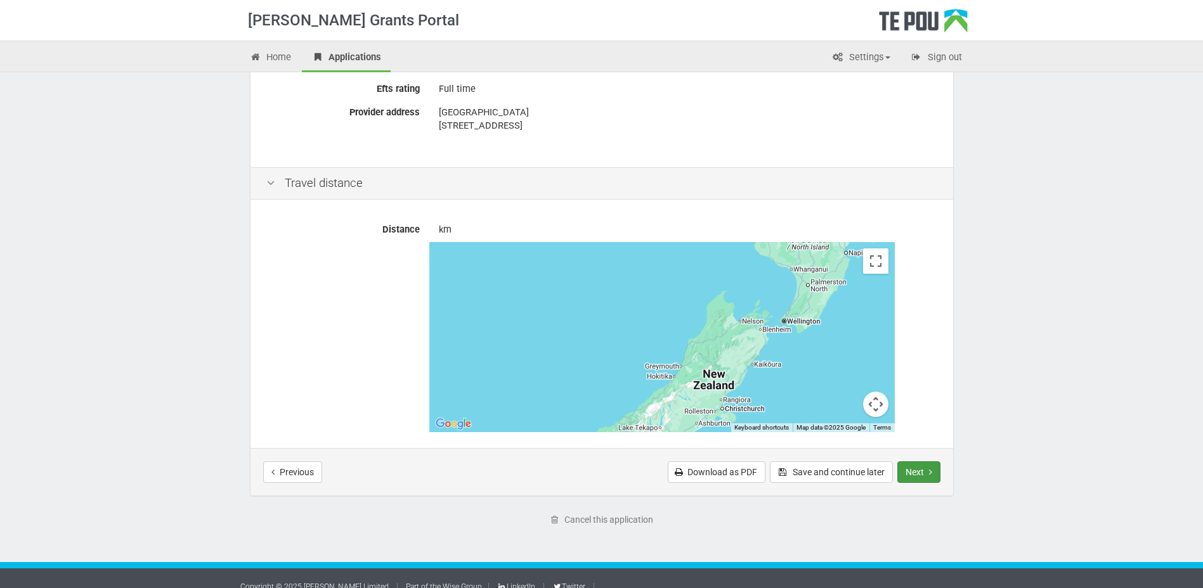
type input "Community Programmes, Psychiatric Services Building, Dunedin Hospital, 201 Grea…"
click at [916, 468] on button "Next" at bounding box center [918, 472] width 43 height 22
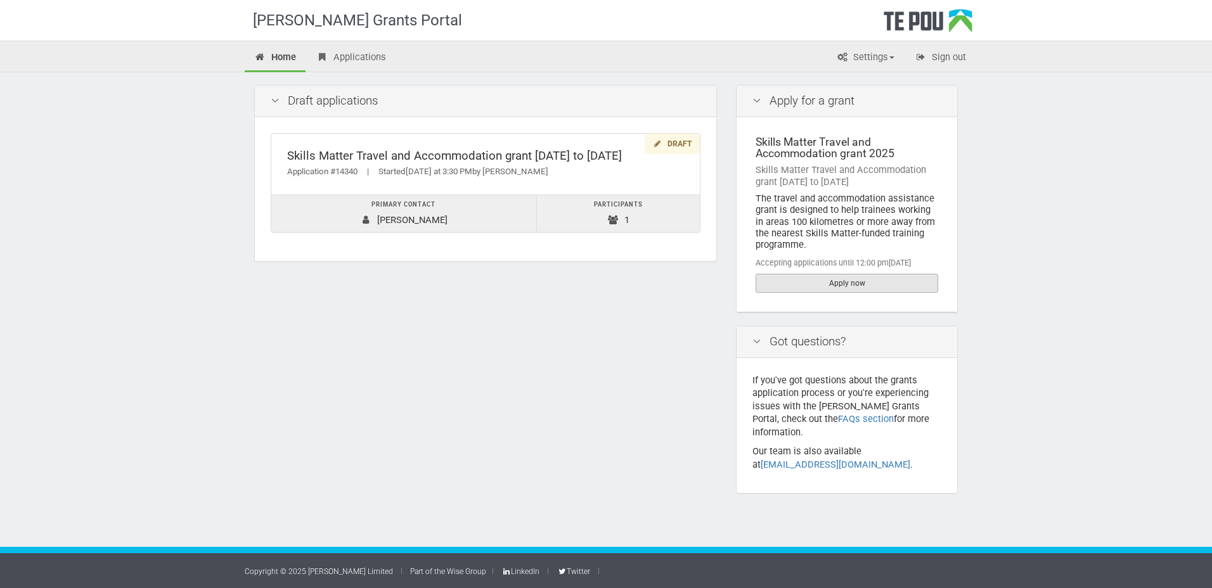
click at [823, 286] on link "Apply now" at bounding box center [847, 283] width 183 height 19
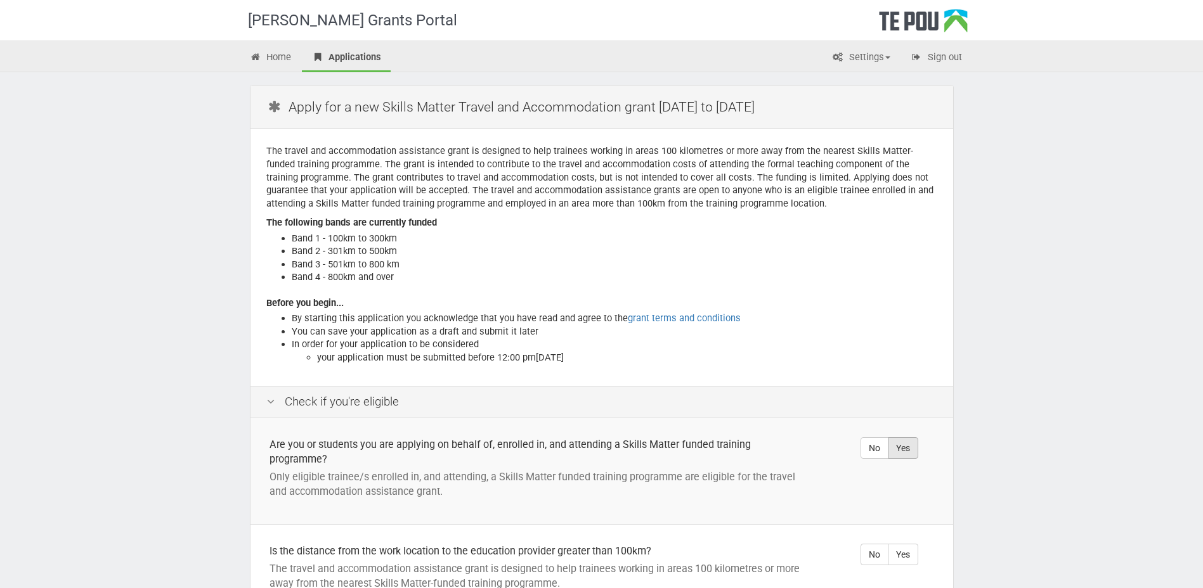
click at [912, 446] on label "Yes" at bounding box center [902, 448] width 30 height 22
radio input "true"
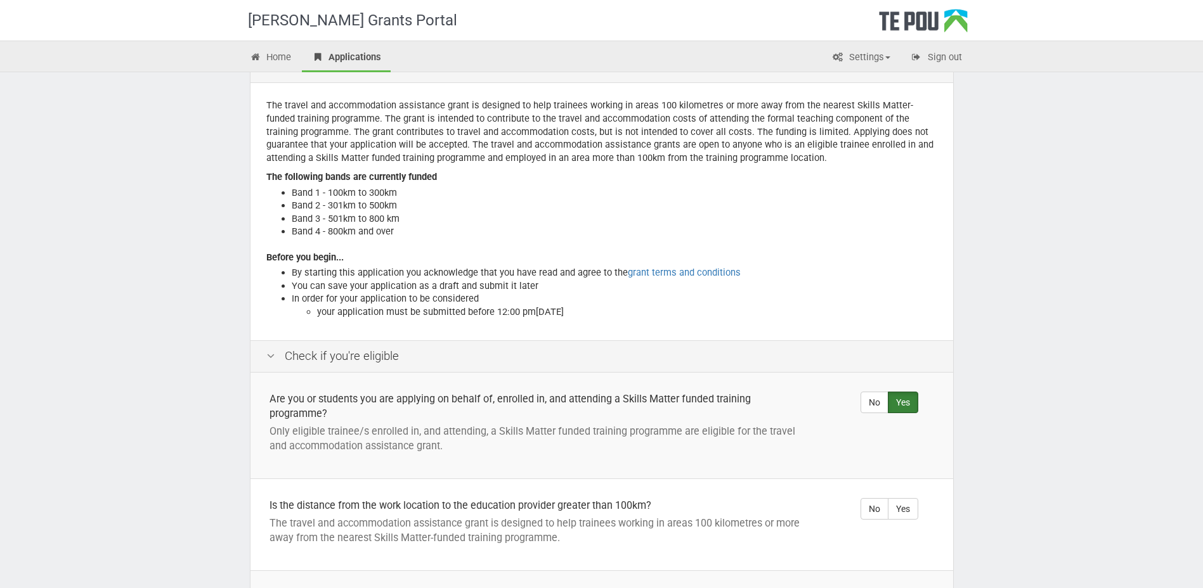
scroll to position [254, 0]
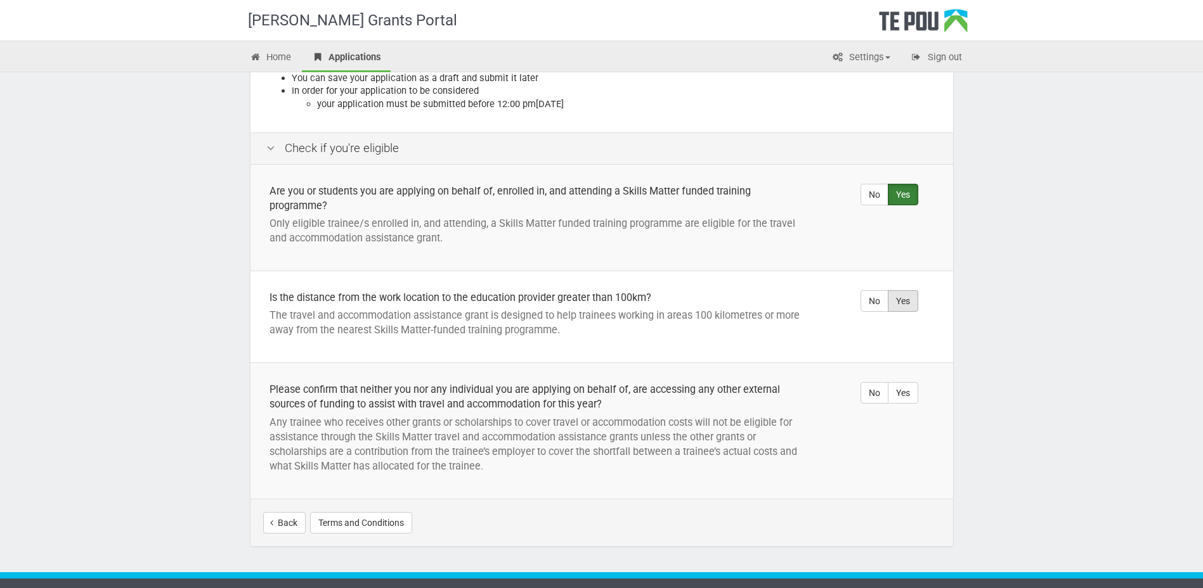
drag, startPoint x: 899, startPoint y: 293, endPoint x: 900, endPoint y: 303, distance: 10.2
click at [899, 295] on label "Yes" at bounding box center [902, 301] width 30 height 22
radio input "true"
click at [904, 389] on label "Yes" at bounding box center [902, 393] width 30 height 22
radio input "true"
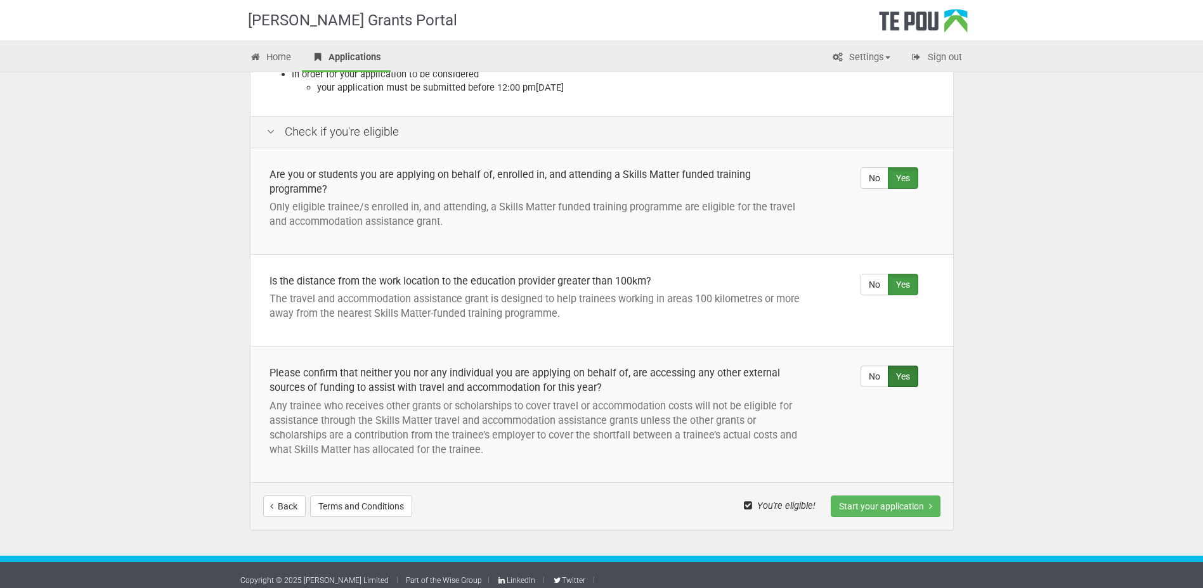
scroll to position [279, 0]
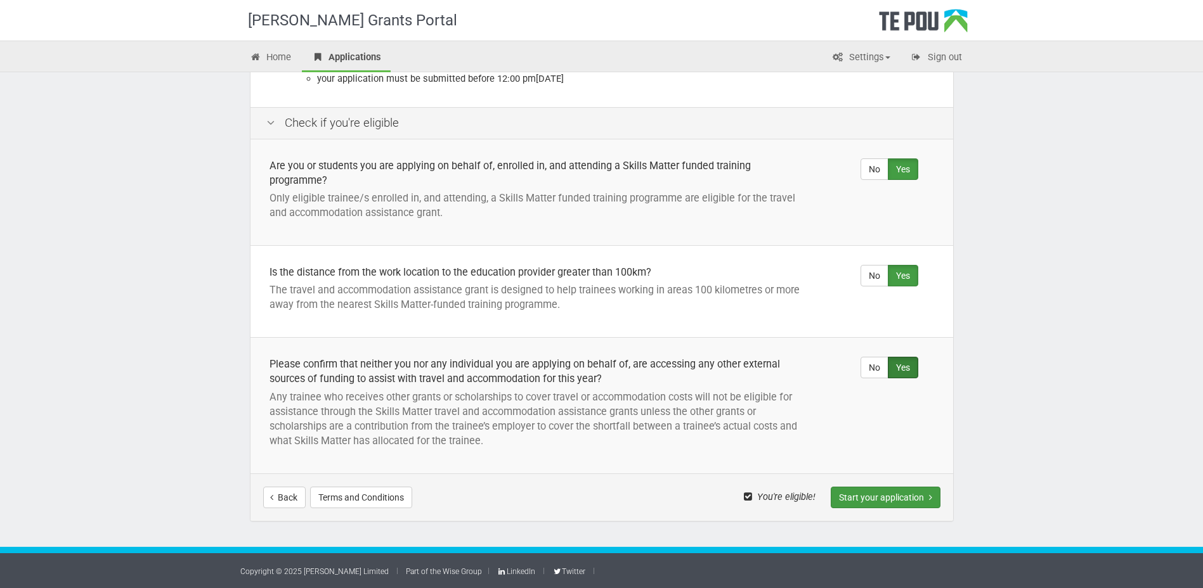
drag, startPoint x: 892, startPoint y: 494, endPoint x: 881, endPoint y: 495, distance: 10.8
click at [891, 494] on button "Start your application" at bounding box center [885, 498] width 110 height 22
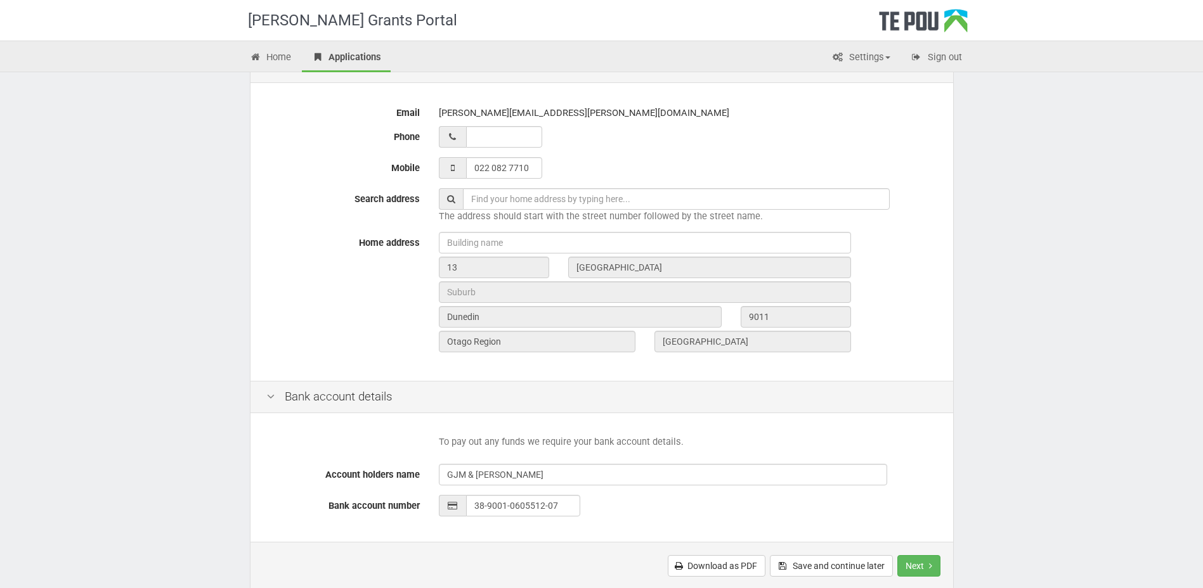
scroll to position [380, 0]
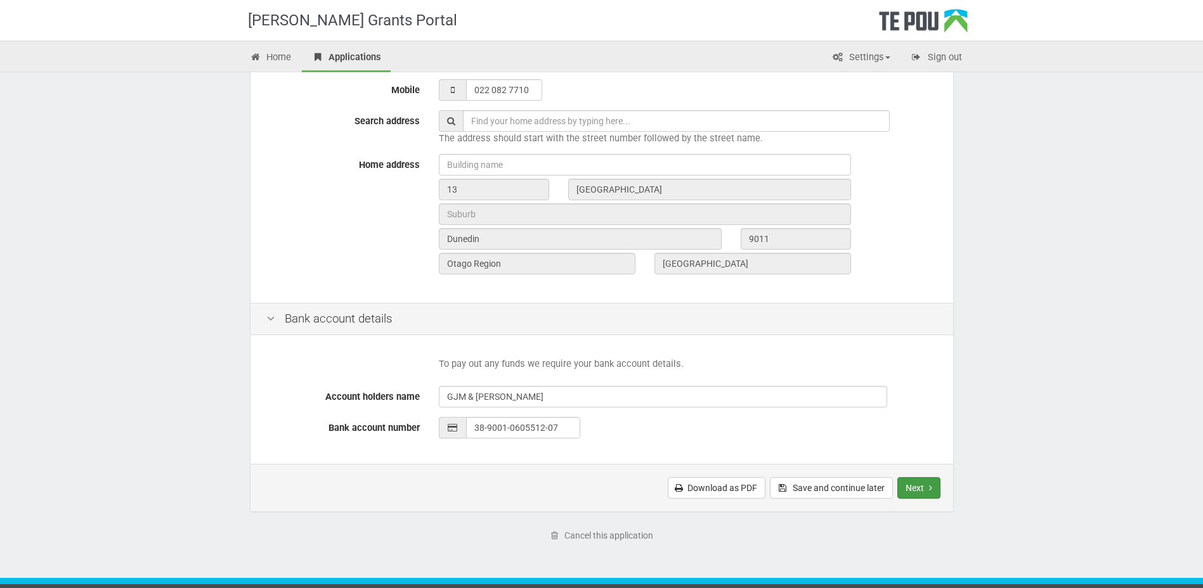
click at [917, 480] on button "Next" at bounding box center [918, 488] width 43 height 22
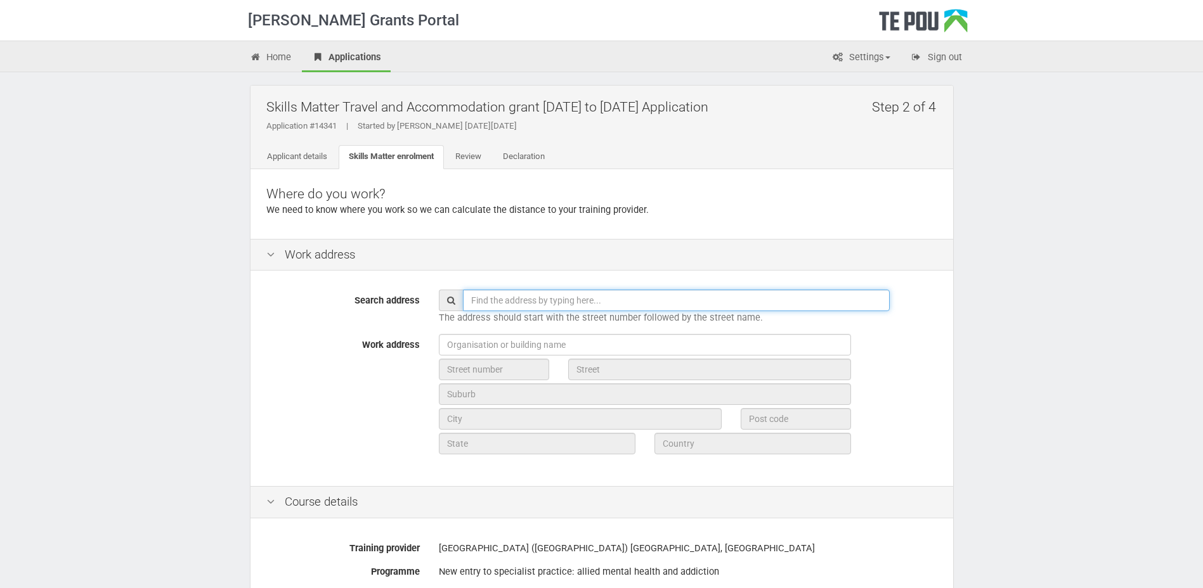
click at [493, 297] on input "text" at bounding box center [676, 301] width 427 height 22
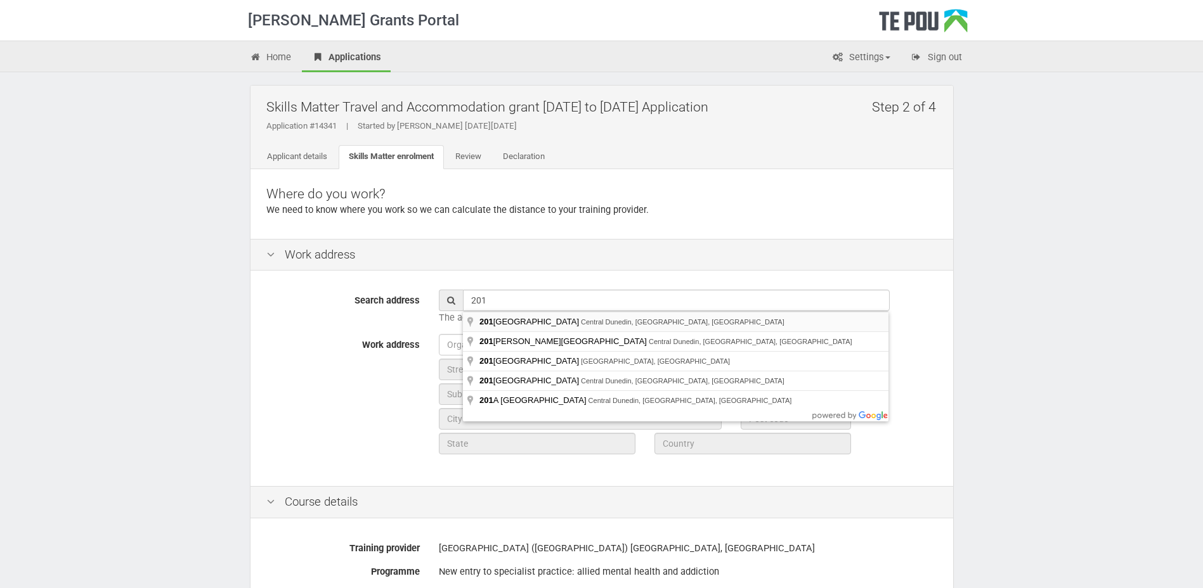
type input "201 Great King Street, Central Dunedin, Dunedin, New Zealand"
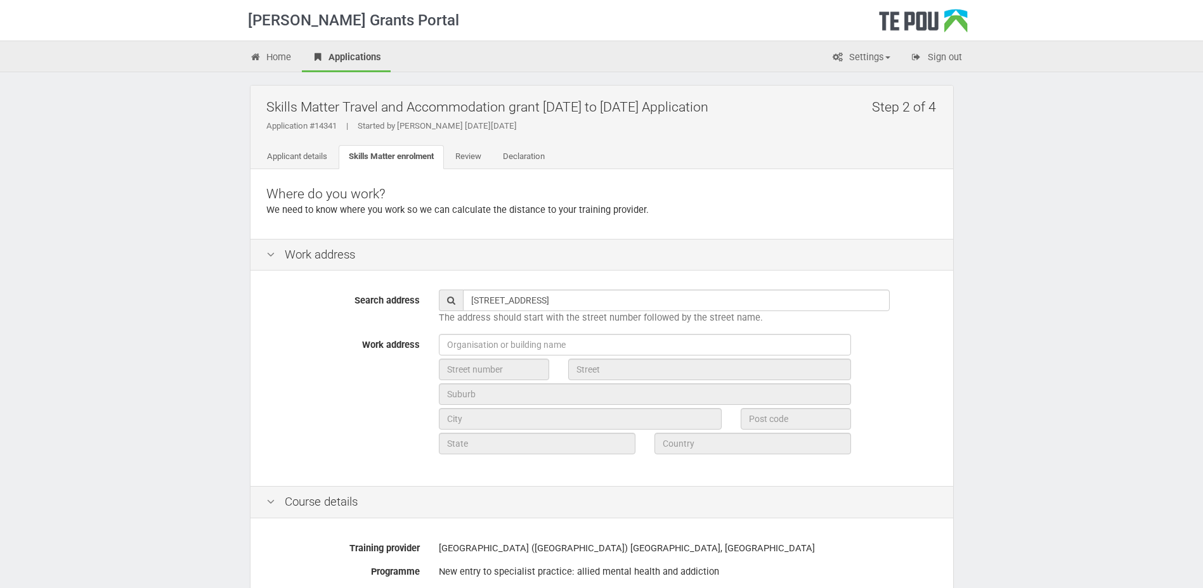
type input "201"
type input "[GEOGRAPHIC_DATA]"
type input "Dunedin"
type input "9016"
type input "Otago Region"
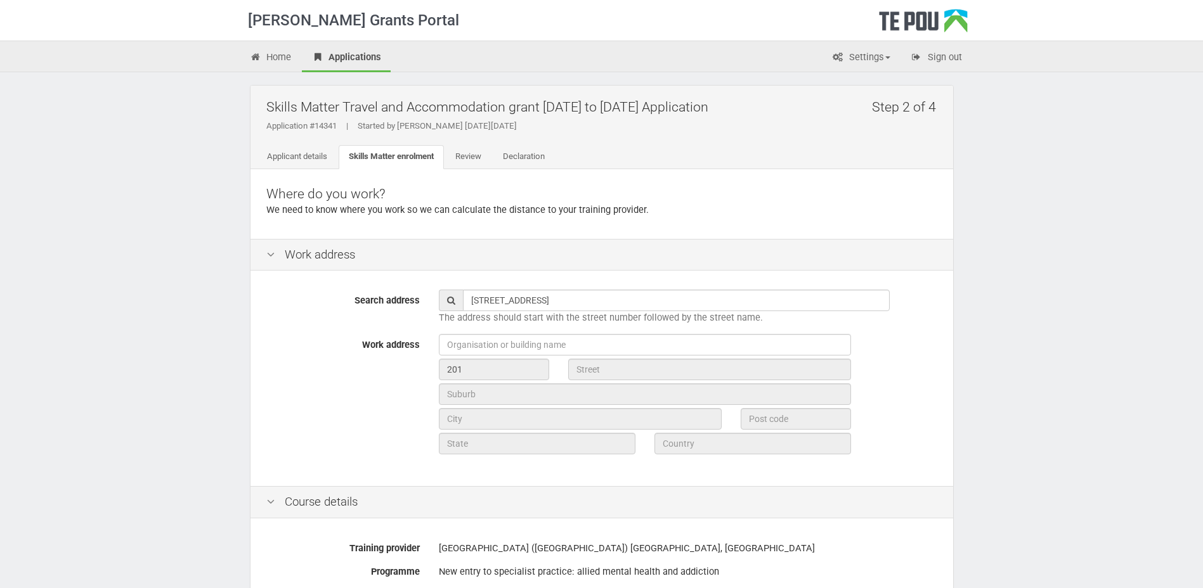
type input "New Zealand"
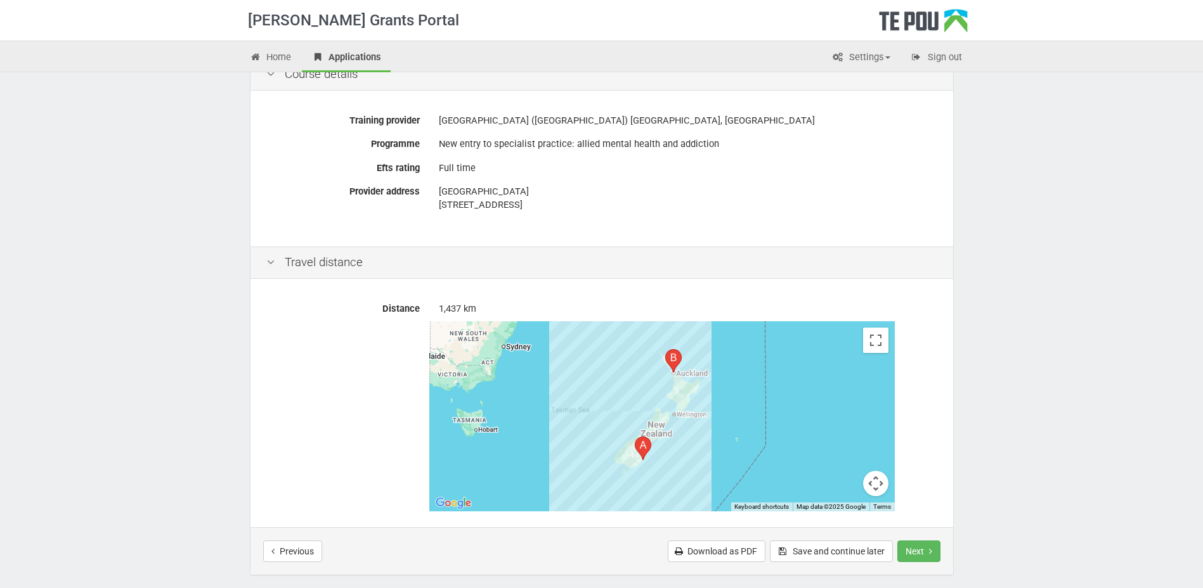
scroll to position [444, 0]
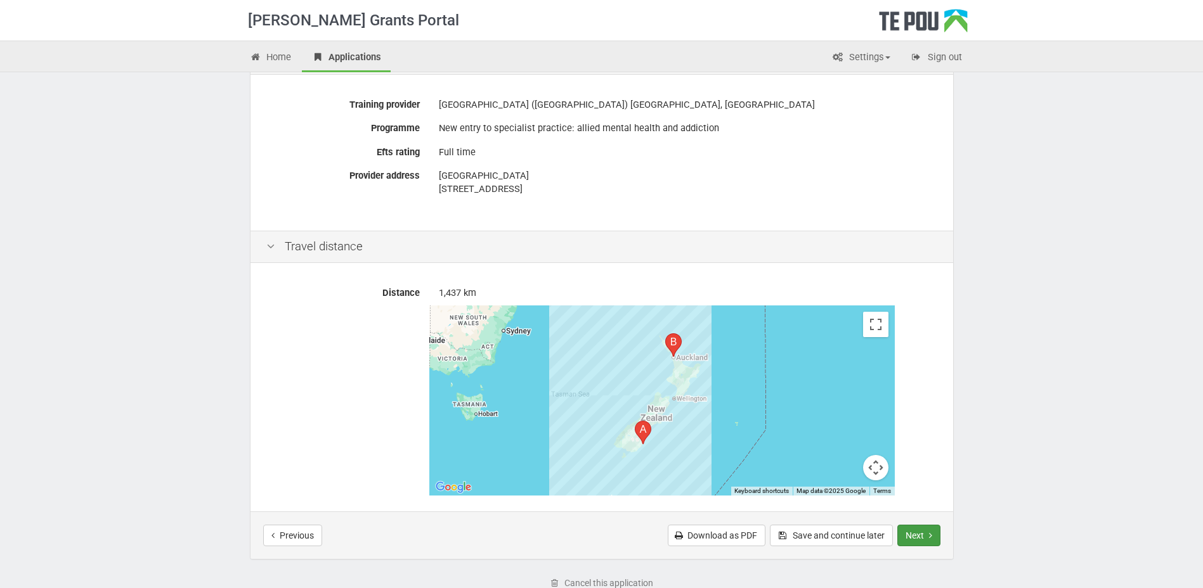
click at [917, 532] on button "Next" at bounding box center [918, 536] width 43 height 22
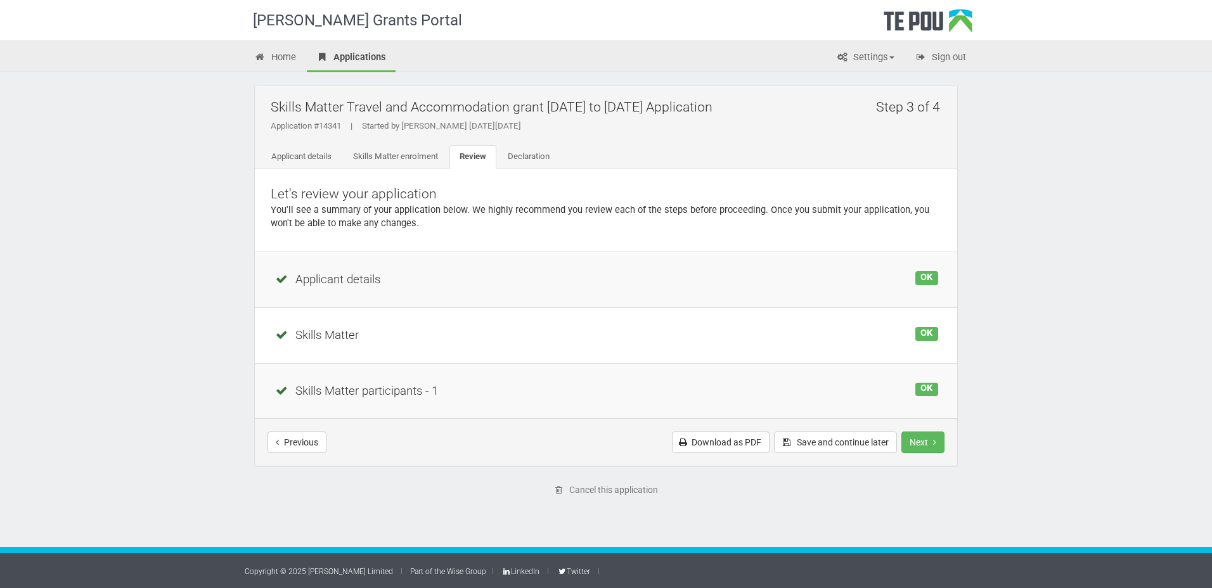
click at [375, 285] on div "Applicant details" at bounding box center [606, 279] width 664 height 17
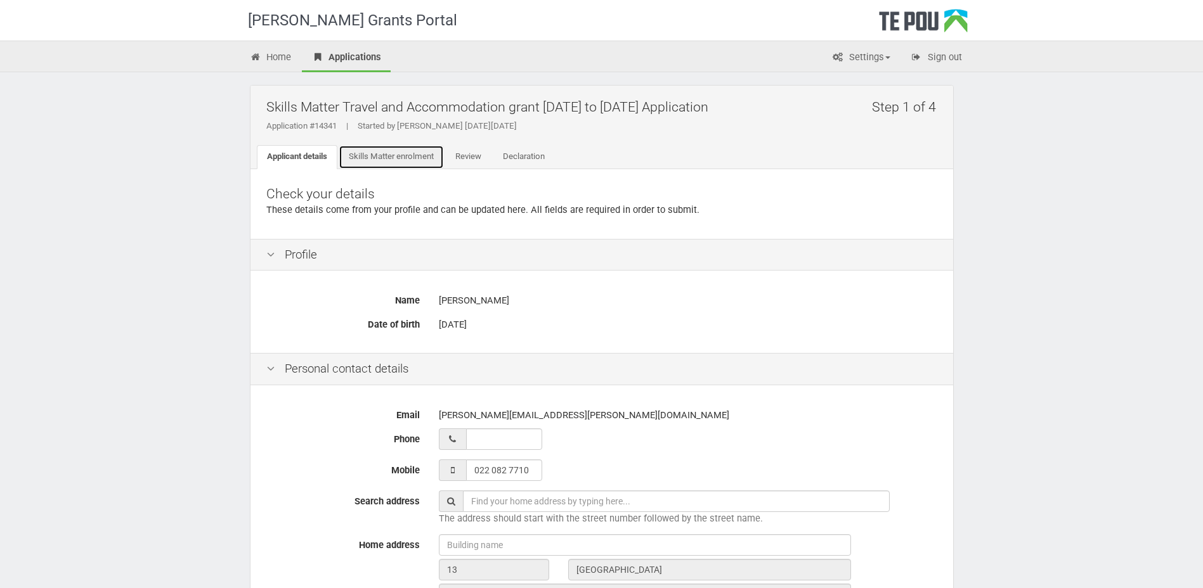
click at [417, 158] on link "Skills Matter enrolment" at bounding box center [391, 157] width 105 height 24
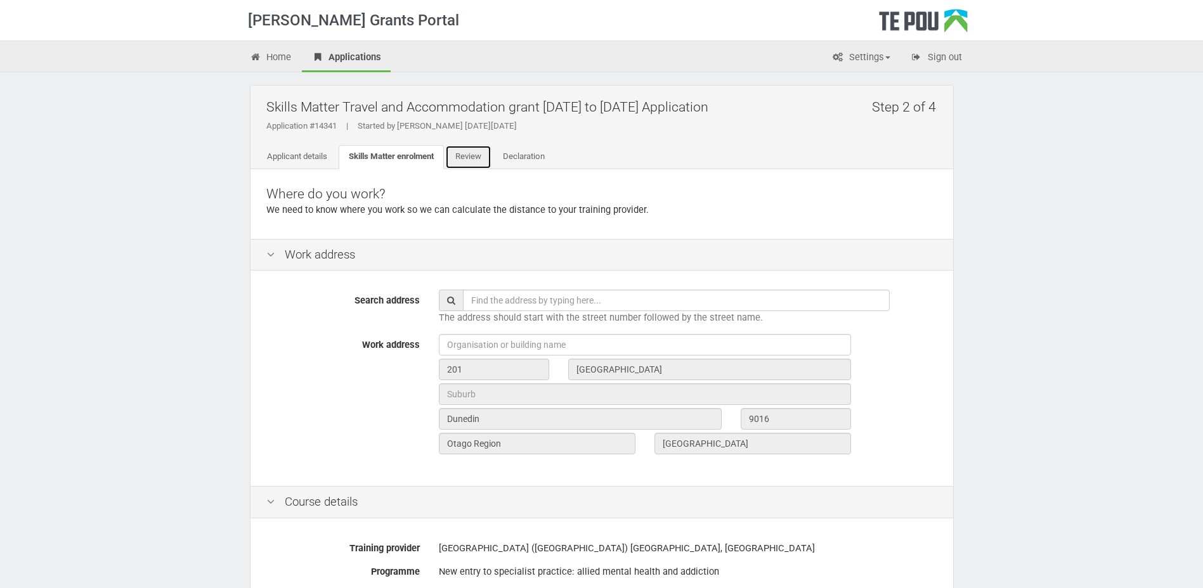
click at [473, 154] on link "Review" at bounding box center [468, 157] width 46 height 24
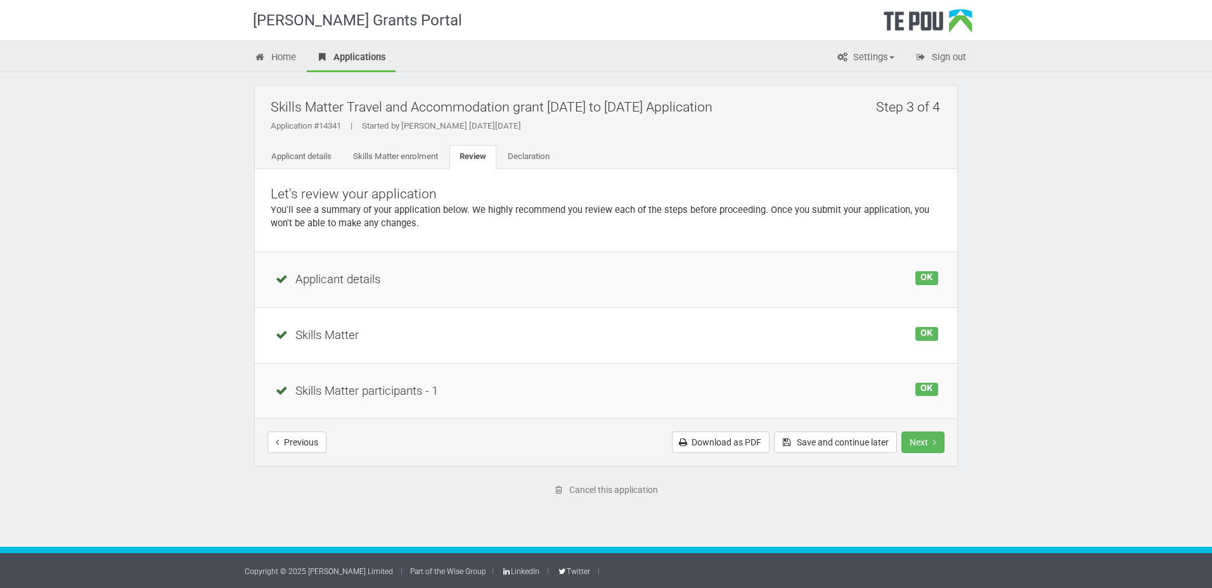
click at [330, 332] on div "Skills Matter" at bounding box center [606, 335] width 664 height 17
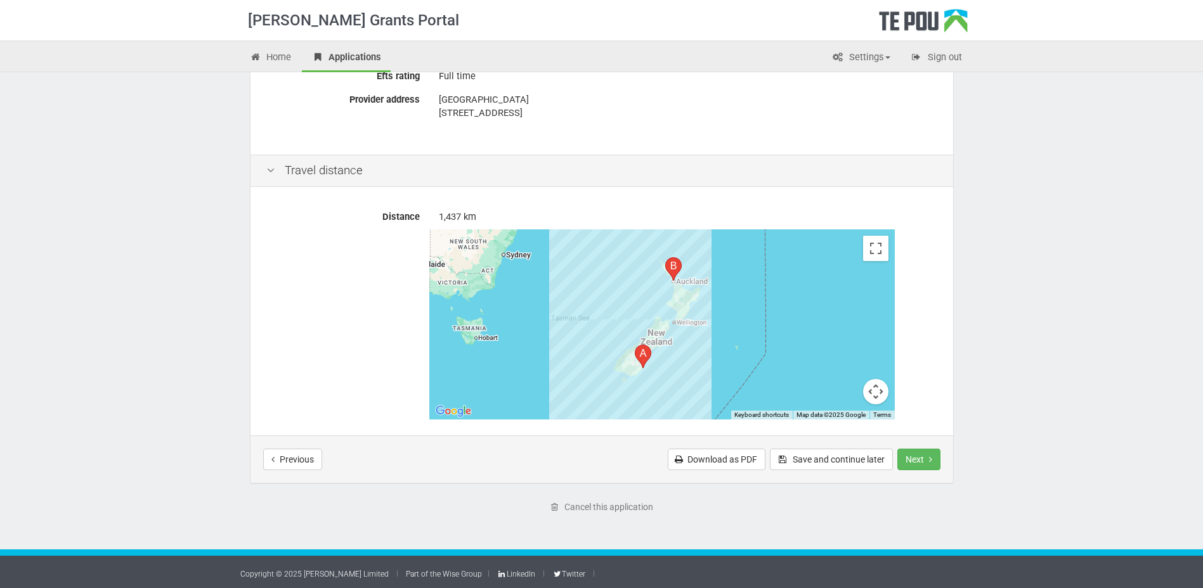
scroll to position [522, 0]
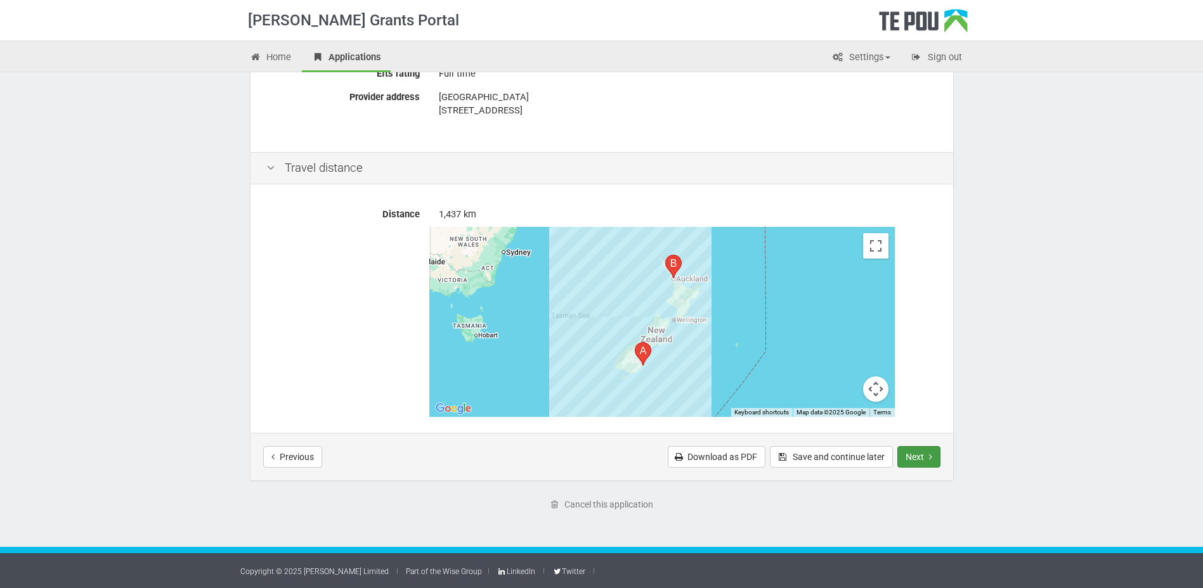
click at [923, 454] on button "Next" at bounding box center [918, 457] width 43 height 22
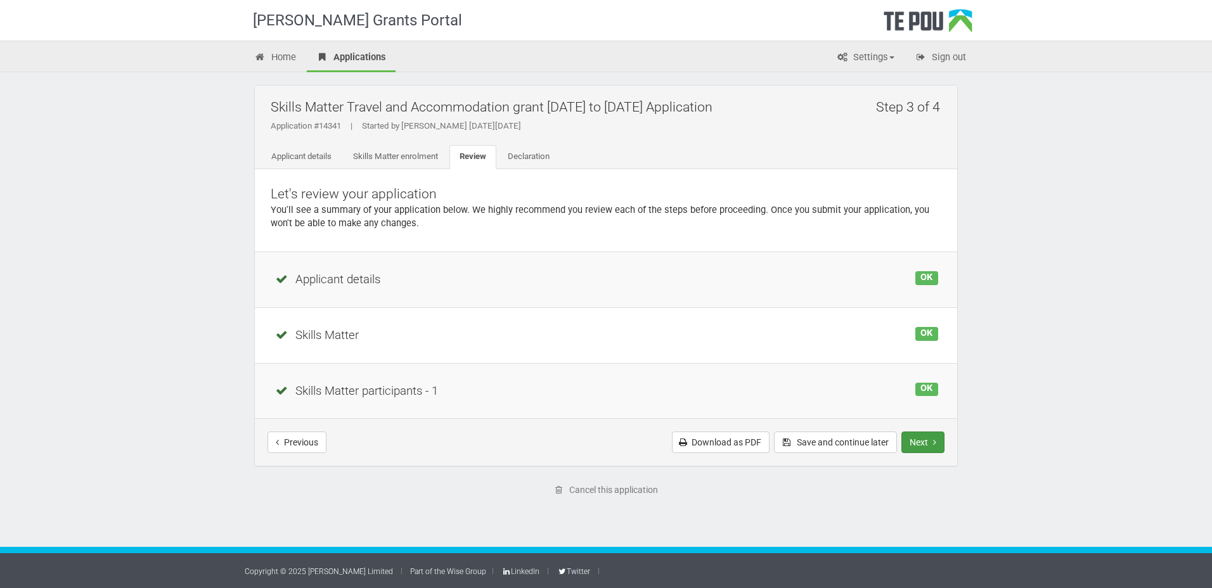
click at [924, 437] on button "Next" at bounding box center [922, 443] width 43 height 22
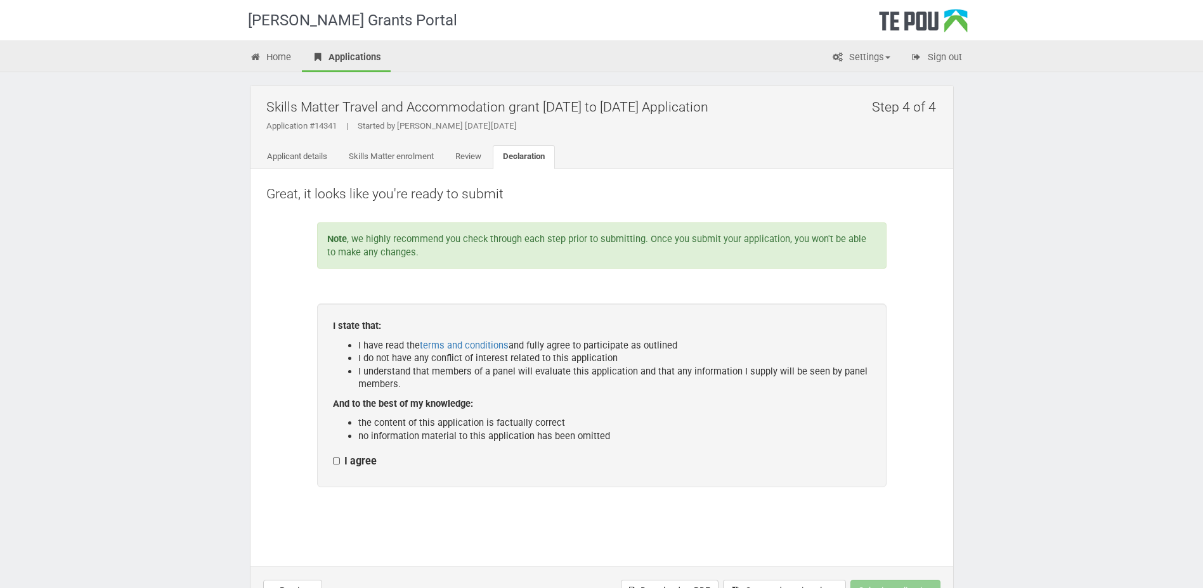
click at [335, 461] on label "I agree" at bounding box center [355, 461] width 44 height 13
click at [333, 455] on input "I agree" at bounding box center [332, 455] width 1 height 1
checkbox input "true"
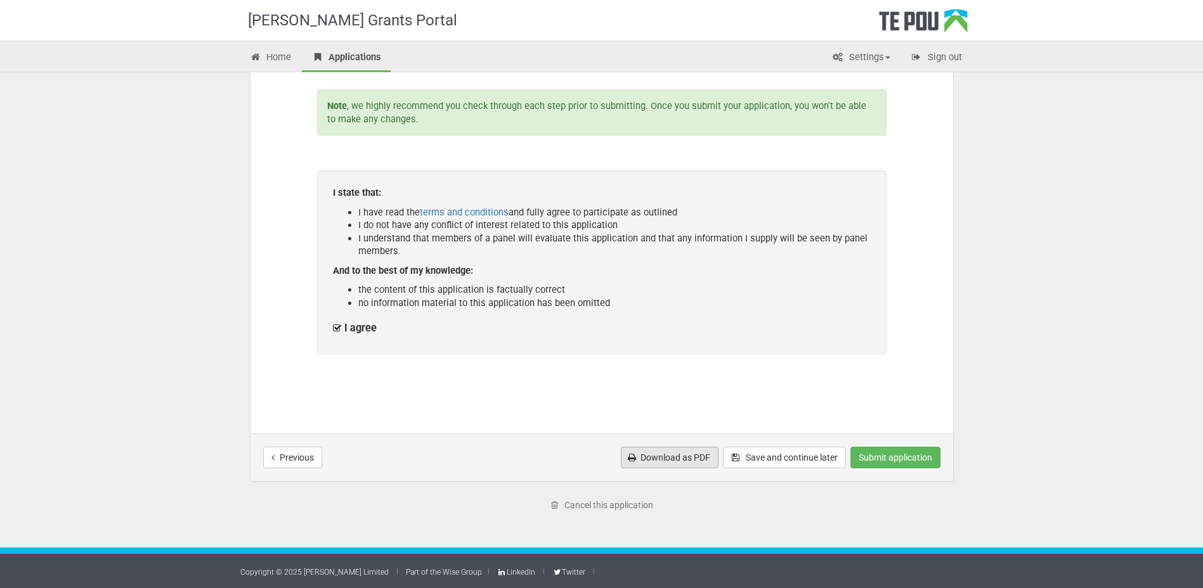
scroll to position [134, 0]
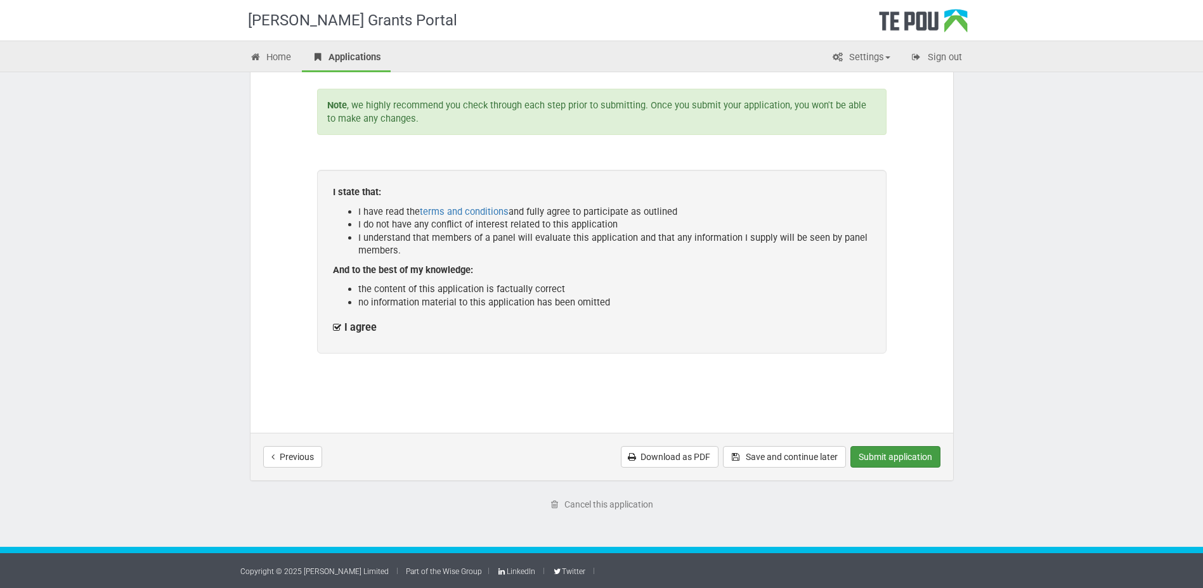
click at [873, 459] on button "Submit application" at bounding box center [895, 457] width 90 height 22
click at [893, 452] on button "Submit application" at bounding box center [895, 457] width 90 height 22
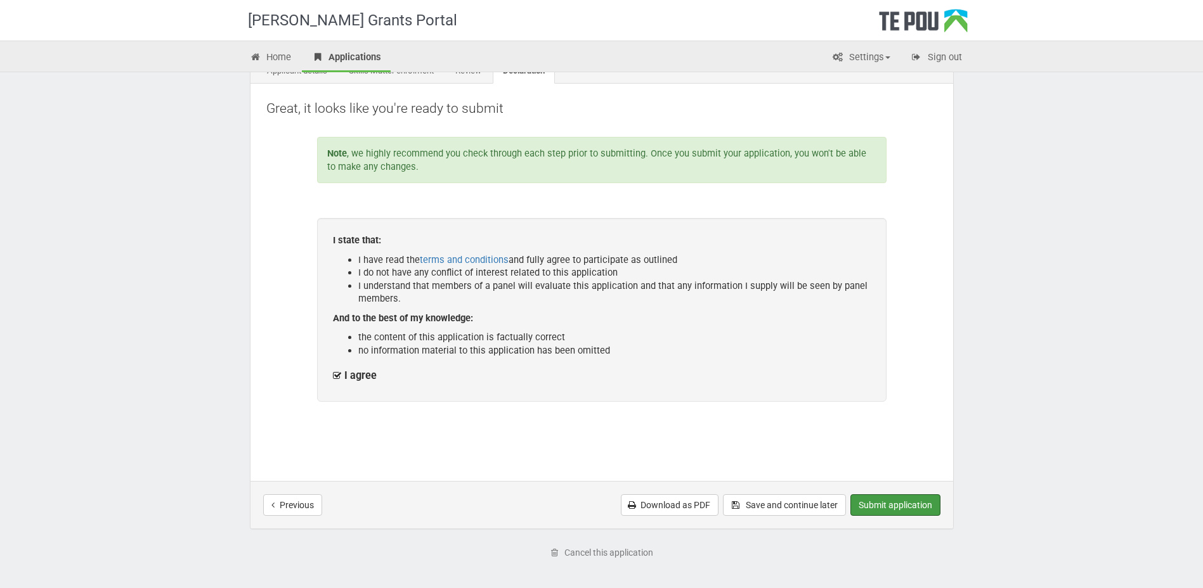
scroll to position [63, 0]
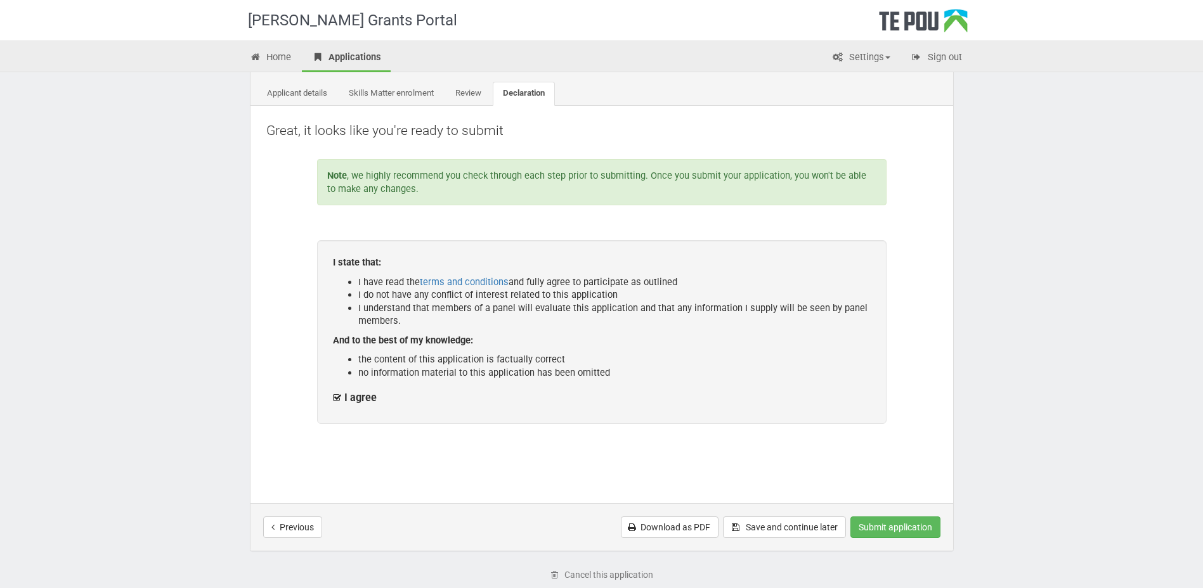
drag, startPoint x: 579, startPoint y: 6, endPoint x: 711, endPoint y: 375, distance: 391.6
click at [711, 375] on li "no information material to this application has been omitted" at bounding box center [614, 372] width 512 height 13
click at [649, 524] on link "Download as PDF" at bounding box center [670, 528] width 98 height 22
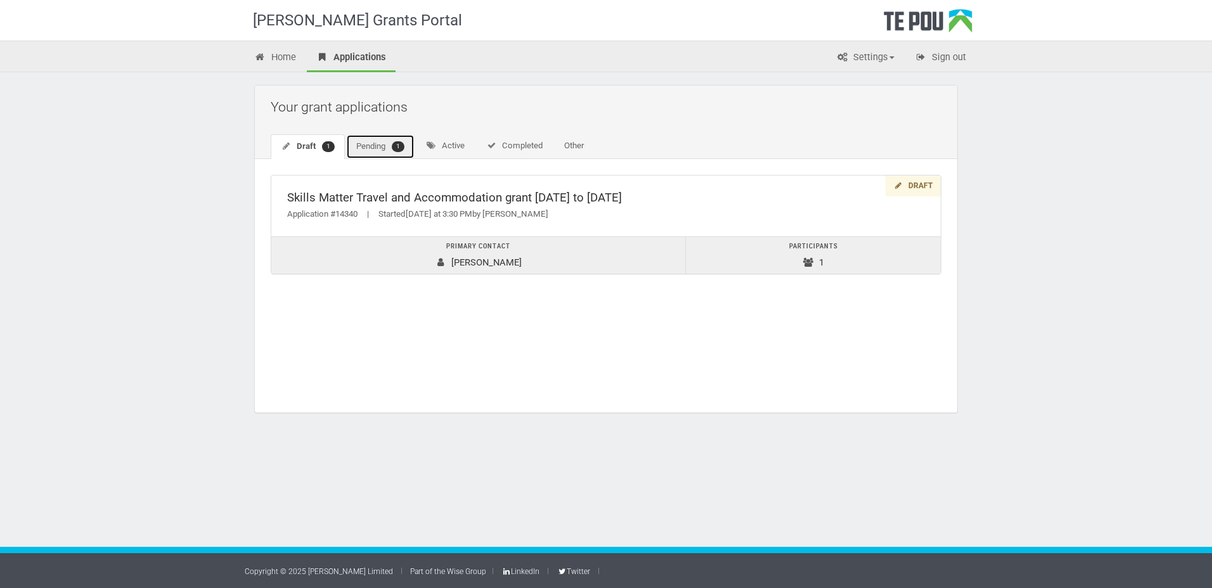
click at [381, 140] on link "Pending 1" at bounding box center [380, 146] width 68 height 25
click at [457, 141] on link "Active" at bounding box center [445, 146] width 59 height 24
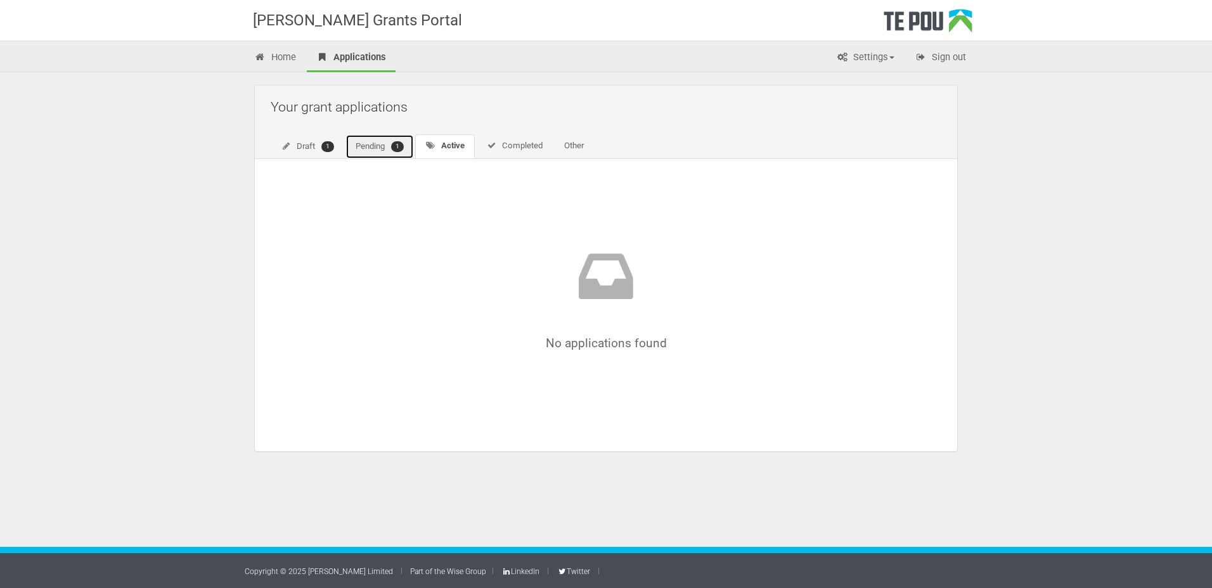
click at [371, 146] on link "Pending 1" at bounding box center [379, 146] width 68 height 25
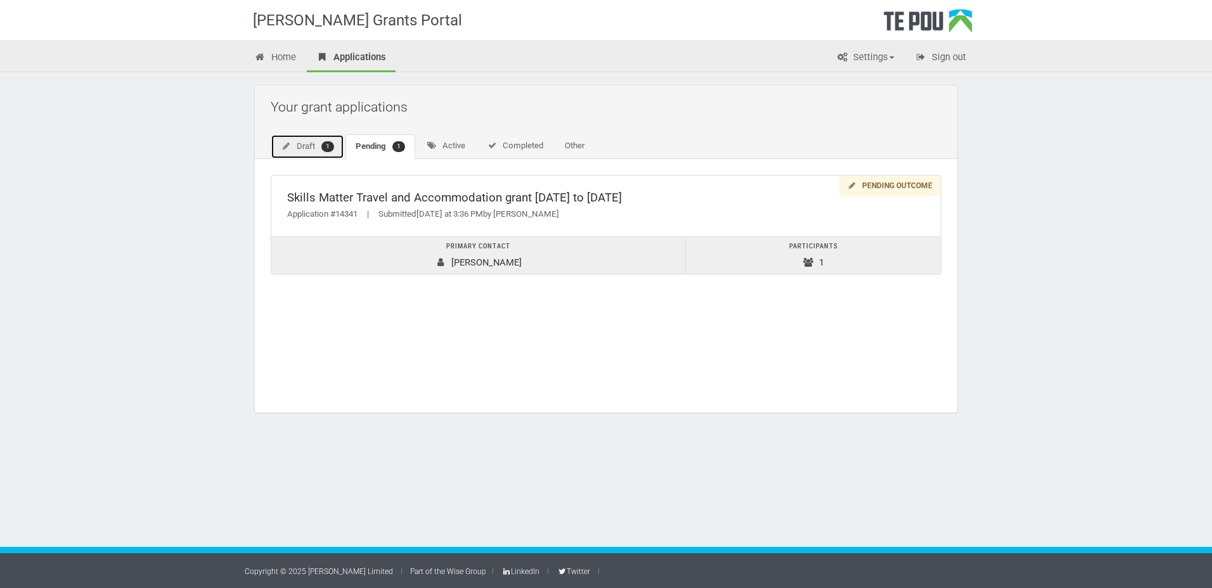
click at [300, 141] on link "Draft 1" at bounding box center [308, 146] width 74 height 25
click at [368, 148] on link "Pending 1" at bounding box center [380, 146] width 68 height 25
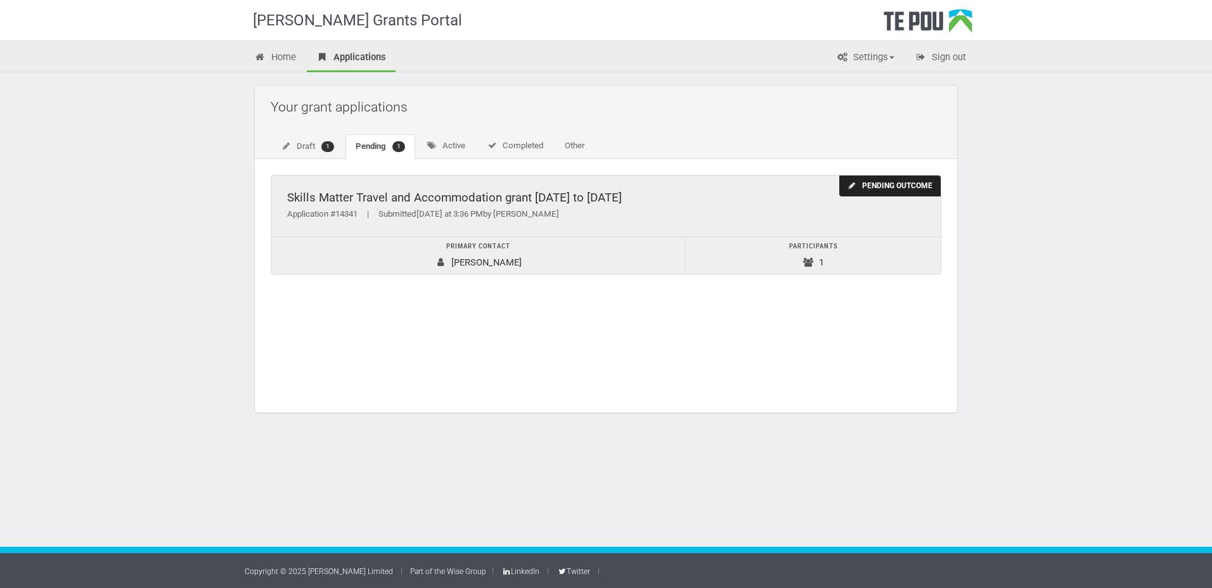
click at [886, 189] on div "Pending outcome" at bounding box center [889, 186] width 101 height 21
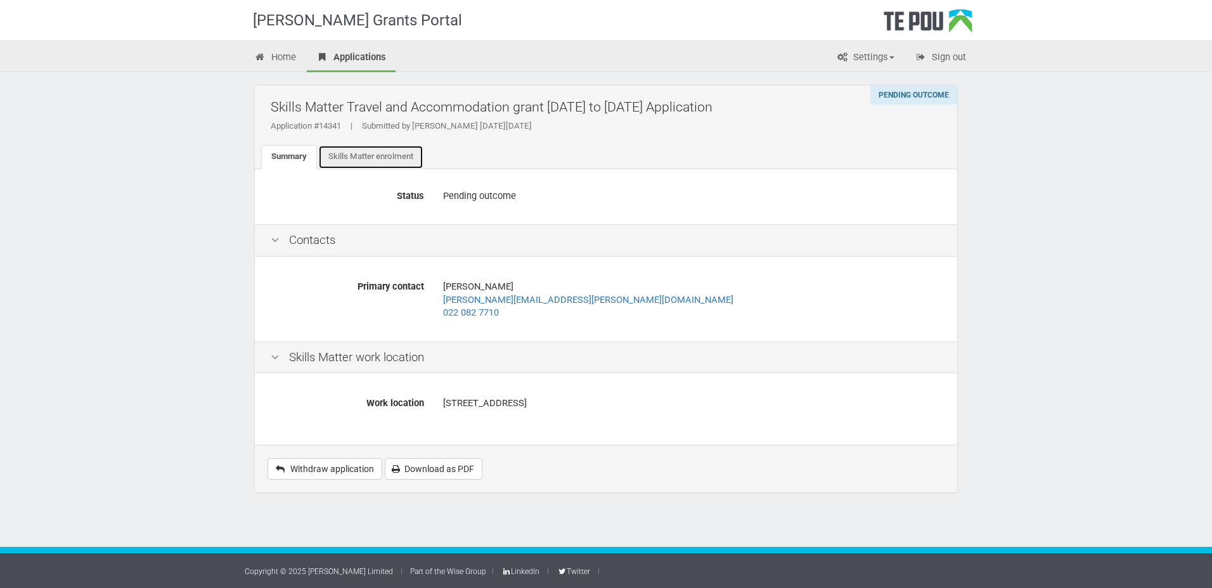
click at [385, 158] on link "Skills Matter enrolment" at bounding box center [370, 157] width 105 height 24
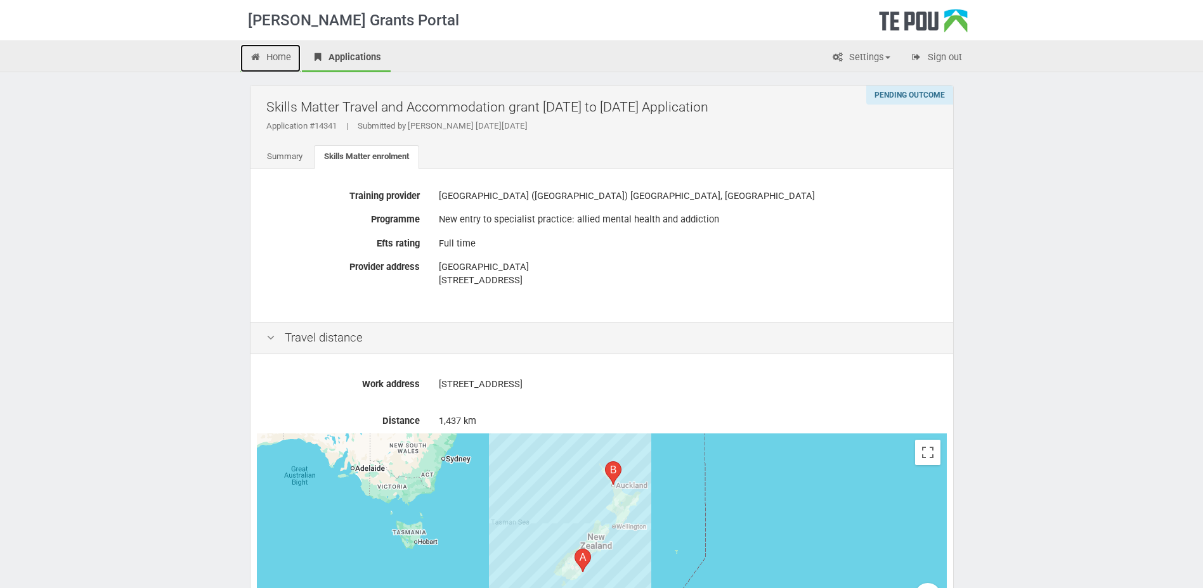
click at [283, 60] on link "Home" at bounding box center [270, 58] width 61 height 28
